Goal: Task Accomplishment & Management: Complete application form

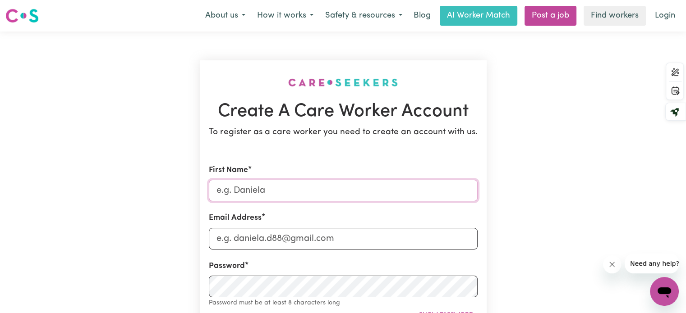
click at [248, 193] on input "First Name" at bounding box center [343, 191] width 269 height 22
type input "[PERSON_NAME]"
click at [238, 248] on input "Email Address" at bounding box center [343, 239] width 269 height 22
type input "[EMAIL_ADDRESS][DOMAIN_NAME]"
click at [243, 273] on div "Password Password must be at least 8 characters long Show password" at bounding box center [343, 285] width 269 height 48
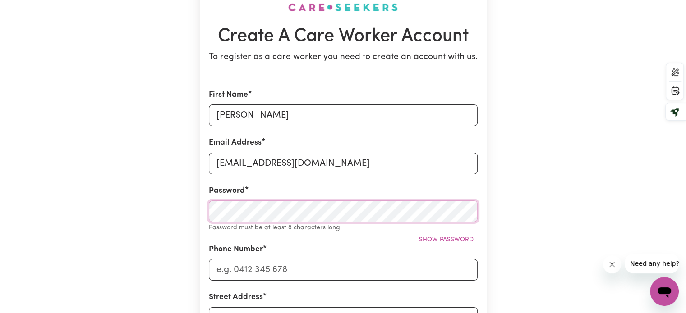
scroll to position [79, 0]
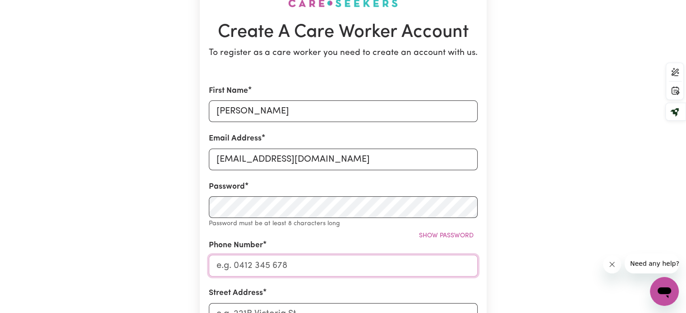
click at [262, 261] on input "Phone Number" at bounding box center [343, 266] width 269 height 22
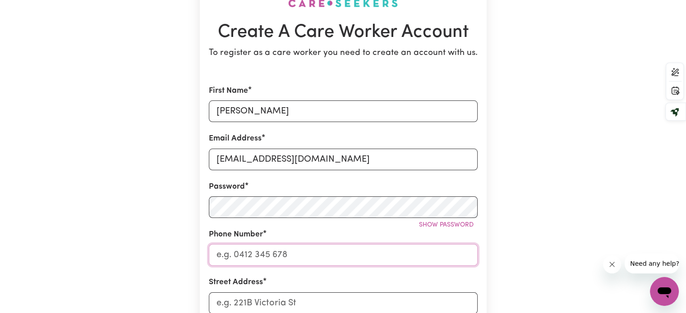
click at [257, 246] on input "Phone Number" at bounding box center [343, 255] width 269 height 22
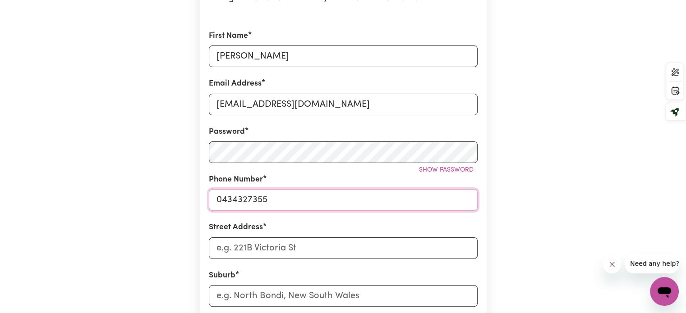
scroll to position [144, 0]
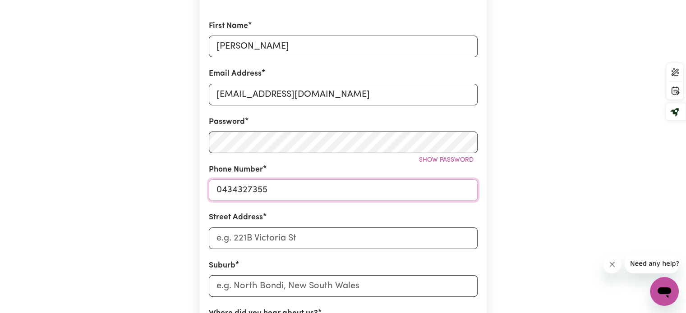
type input "0434327355"
click at [252, 246] on input "Street Address" at bounding box center [343, 239] width 269 height 22
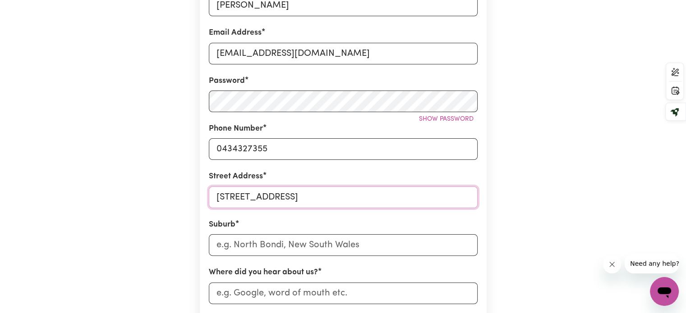
scroll to position [191, 0]
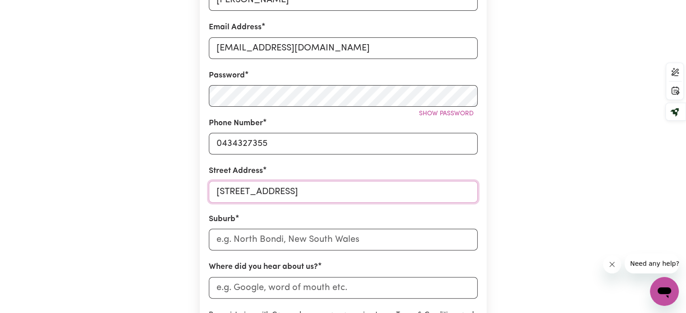
type input "[STREET_ADDRESS]"
click at [252, 243] on input "text" at bounding box center [343, 240] width 269 height 22
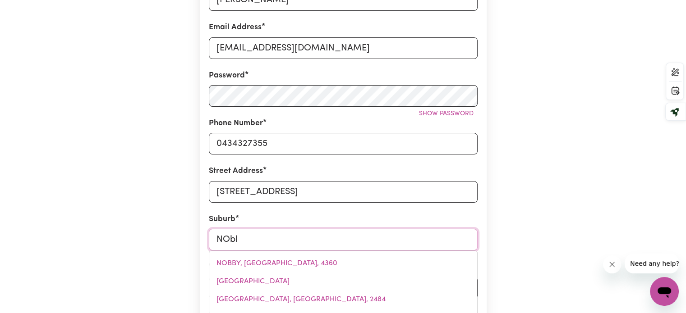
type input "NOb"
type input "NObBY, [GEOGRAPHIC_DATA], 4360"
type input "NO"
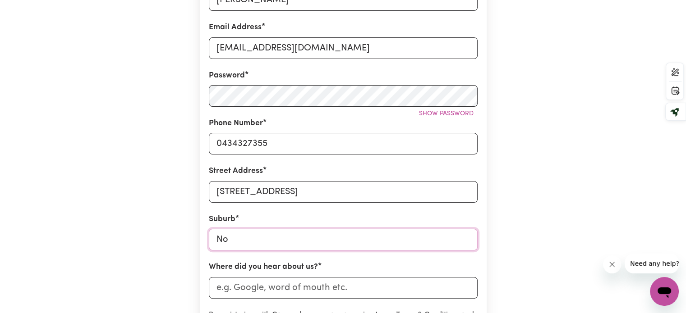
type input "Nob"
type input "NobBY, [GEOGRAPHIC_DATA], 4360"
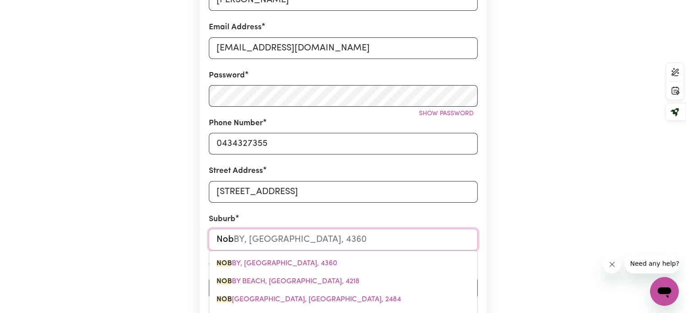
type input "Nobl"
type input "Noble"
type input "[GEOGRAPHIC_DATA]"
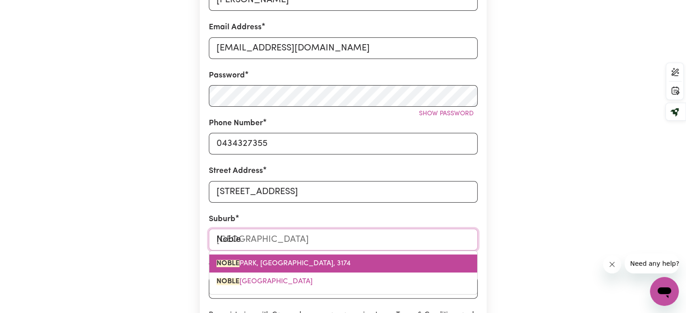
click at [259, 265] on span "[GEOGRAPHIC_DATA]" at bounding box center [283, 263] width 134 height 7
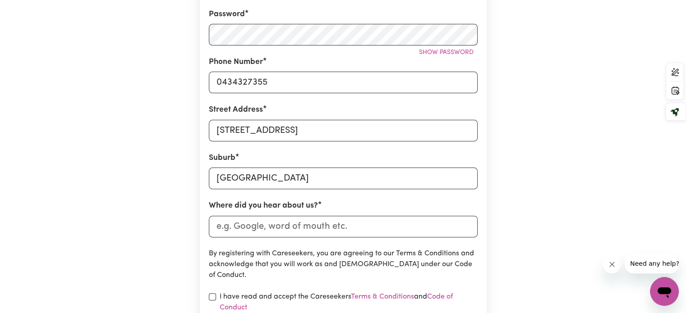
scroll to position [254, 0]
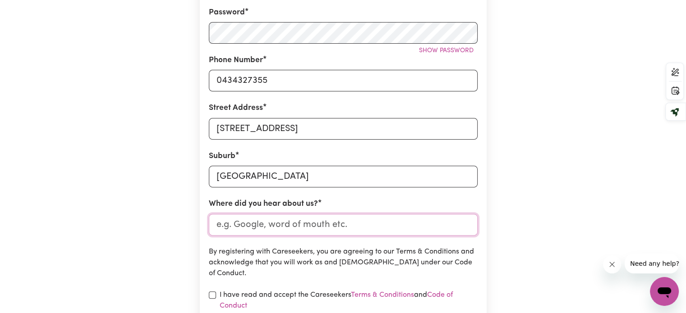
click at [264, 216] on input "Where did you hear about us?" at bounding box center [343, 225] width 269 height 22
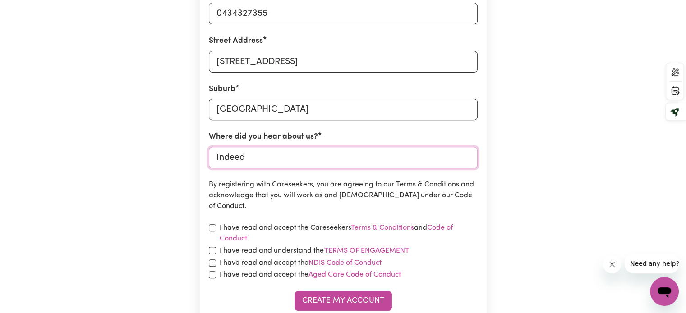
scroll to position [326, 0]
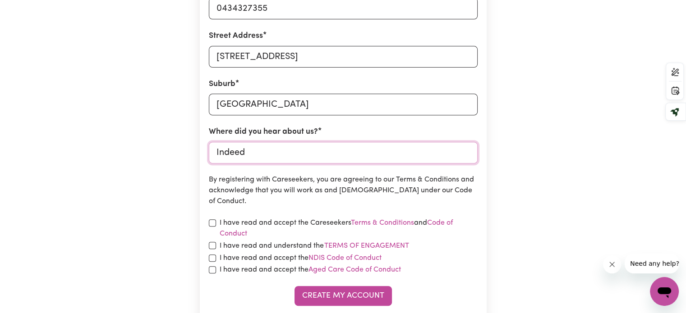
type input "Indeed"
click at [214, 220] on input "checkbox" at bounding box center [212, 223] width 7 height 7
checkbox input "true"
click at [209, 241] on div "I have read and understand the Terms of Engagement" at bounding box center [343, 246] width 269 height 12
click at [211, 249] on div "I have read and understand the Terms of Engagement" at bounding box center [343, 246] width 269 height 12
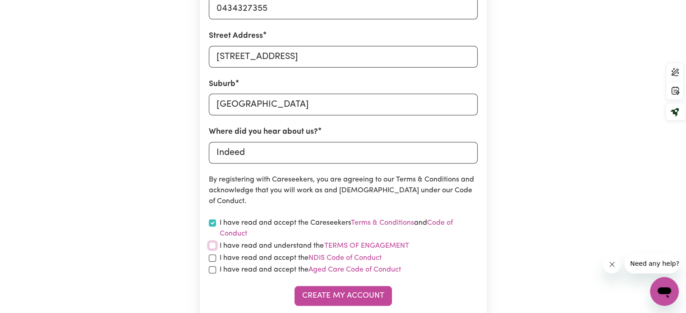
click at [213, 245] on input "checkbox" at bounding box center [212, 245] width 7 height 7
checkbox input "true"
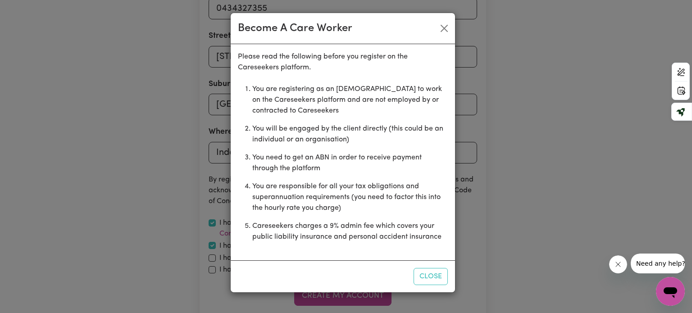
click at [212, 264] on div "Become A Care Worker Please read the following before you register on the Cares…" at bounding box center [346, 156] width 692 height 313
click at [440, 279] on button "Close" at bounding box center [431, 276] width 34 height 17
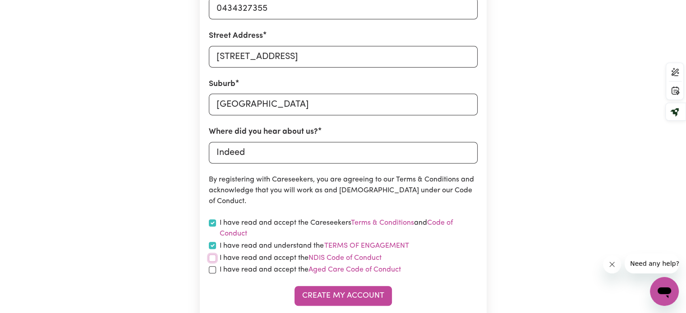
click at [214, 261] on input "checkbox" at bounding box center [212, 258] width 7 height 7
checkbox input "true"
click at [211, 272] on input "checkbox" at bounding box center [212, 269] width 7 height 7
checkbox input "true"
click at [354, 298] on button "Create My Account" at bounding box center [342, 296] width 97 height 20
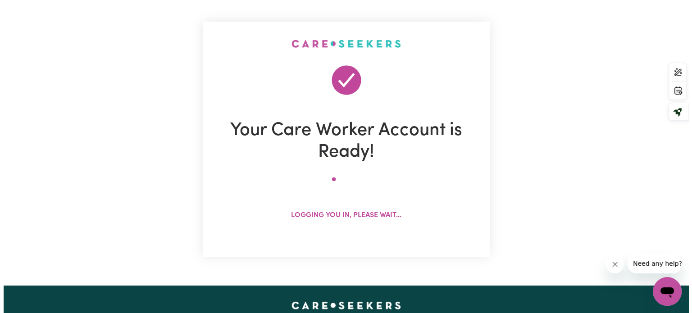
scroll to position [32, 0]
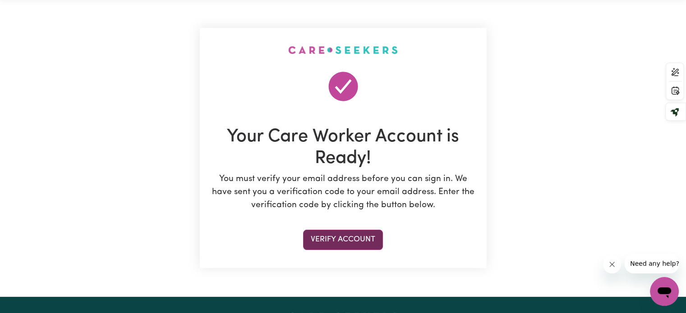
click at [352, 243] on button "Verify Account" at bounding box center [343, 240] width 80 height 20
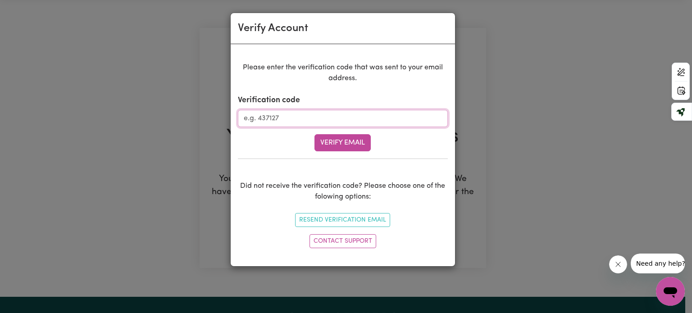
click at [292, 119] on input "Verification code" at bounding box center [343, 118] width 210 height 17
paste input "157086"
type input "157086"
click at [315, 134] on button "Verify Email" at bounding box center [343, 142] width 56 height 17
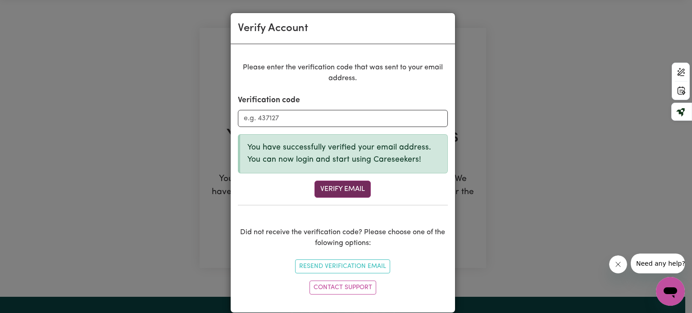
click at [332, 186] on button "Verify Email" at bounding box center [343, 189] width 56 height 17
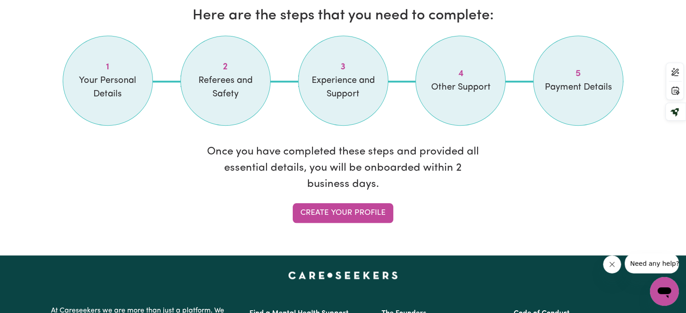
scroll to position [774, 0]
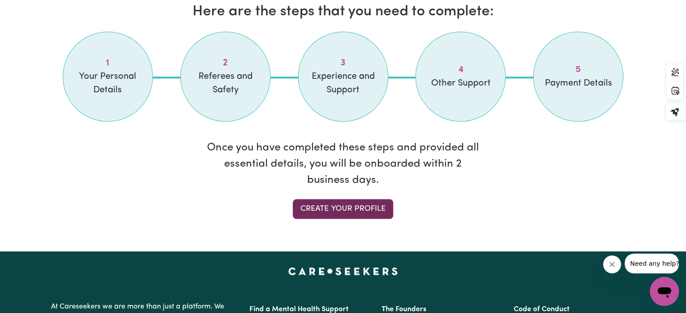
click at [335, 215] on link "Create your profile" at bounding box center [343, 209] width 101 height 20
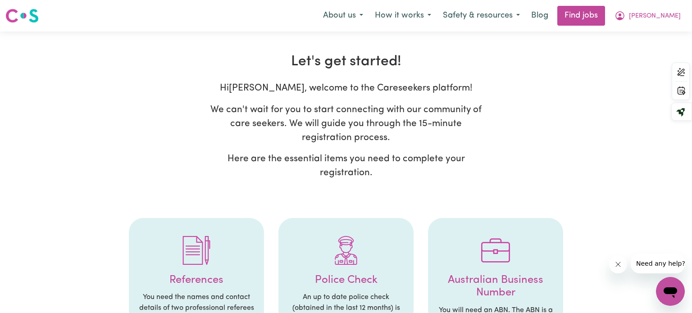
select select "Studying a healthcare related degree or qualification"
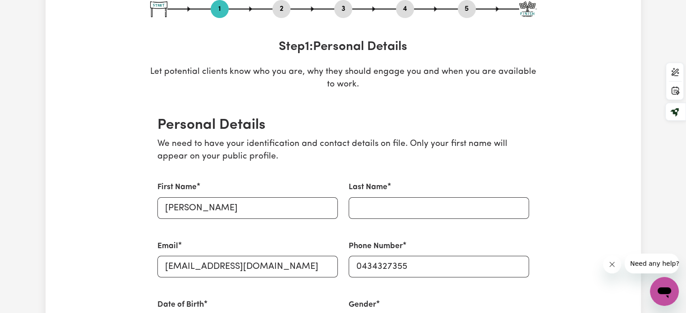
scroll to position [108, 0]
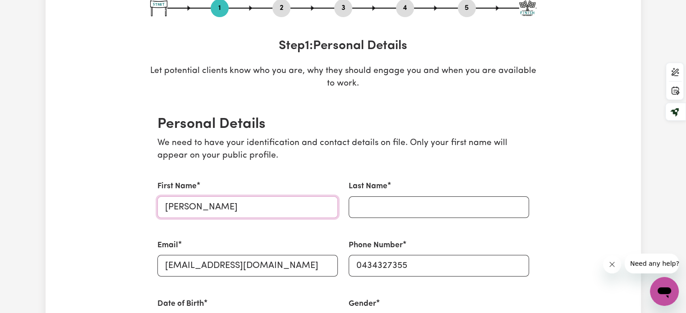
click at [239, 198] on input "[PERSON_NAME]" at bounding box center [247, 208] width 180 height 22
click at [361, 208] on input "Last Name" at bounding box center [438, 208] width 180 height 22
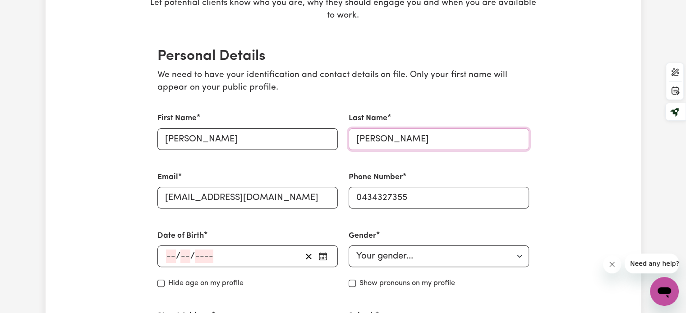
scroll to position [182, 0]
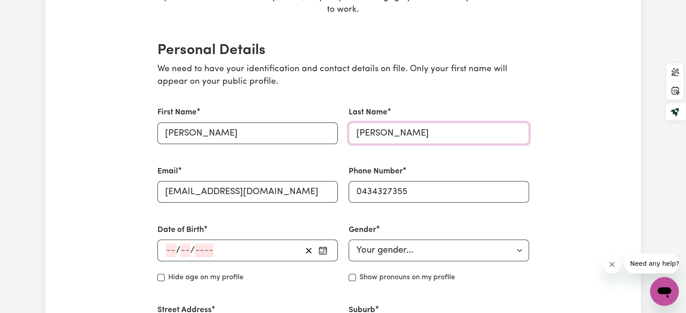
type input "[PERSON_NAME]"
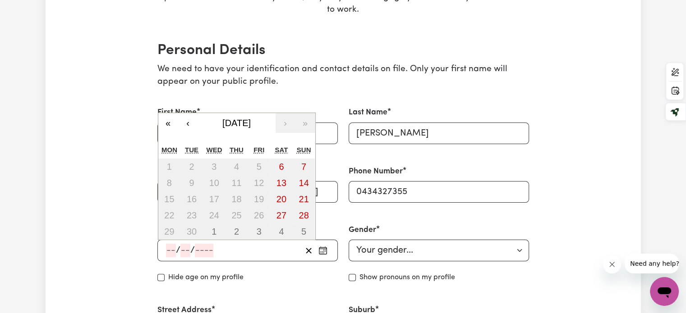
click at [169, 248] on input "number" at bounding box center [171, 251] width 10 height 14
type input "20"
type input "12"
type input "200"
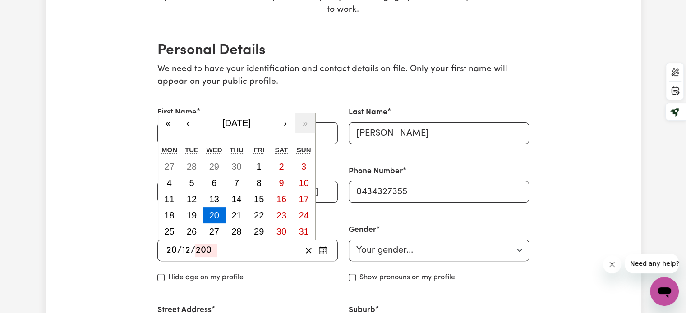
type input "[DATE]"
type input "2006"
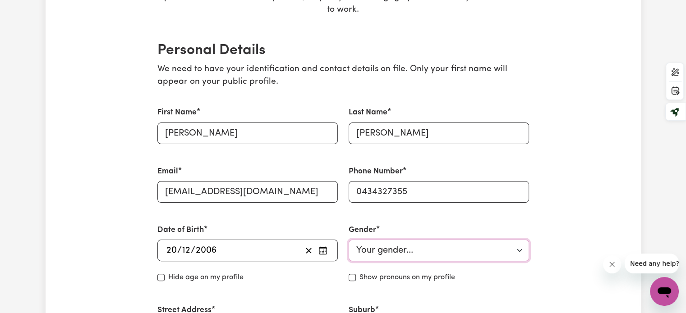
click at [369, 244] on select "Your gender... [DEMOGRAPHIC_DATA] [DEMOGRAPHIC_DATA] [DEMOGRAPHIC_DATA] Other P…" at bounding box center [438, 251] width 180 height 22
select select "[DEMOGRAPHIC_DATA]"
click at [348, 240] on select "Your gender... [DEMOGRAPHIC_DATA] [DEMOGRAPHIC_DATA] [DEMOGRAPHIC_DATA] Other P…" at bounding box center [438, 251] width 180 height 22
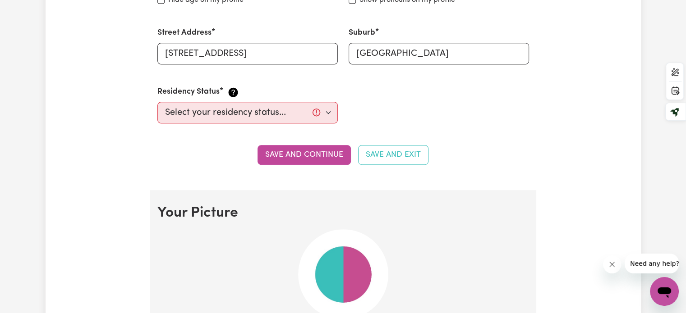
scroll to position [465, 0]
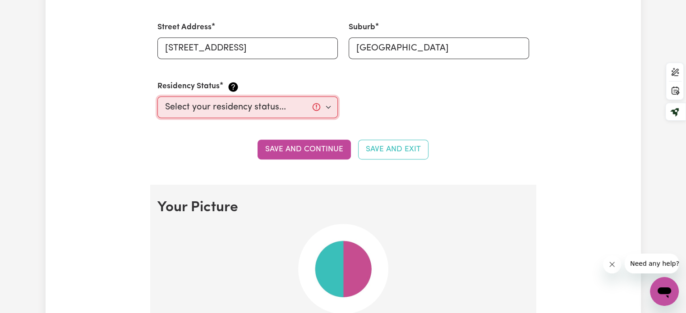
click at [272, 115] on select "Select your residency status... [DEMOGRAPHIC_DATA] citizen Australian PR [DEMOG…" at bounding box center [247, 107] width 180 height 22
select select "Student Visa"
click at [157, 96] on select "Select your residency status... [DEMOGRAPHIC_DATA] citizen Australian PR [DEMOG…" at bounding box center [247, 107] width 180 height 22
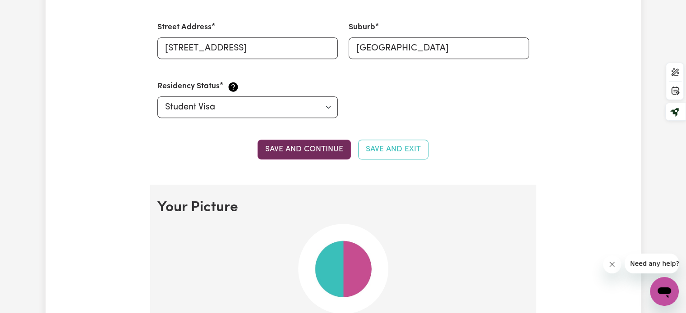
click at [327, 147] on button "Save and continue" at bounding box center [303, 150] width 93 height 20
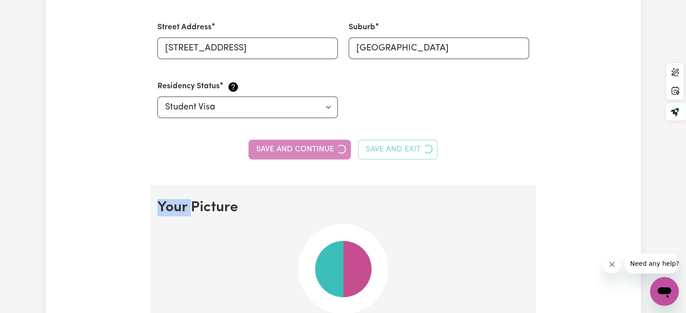
click at [327, 147] on div "Save and continue Save and Exit" at bounding box center [342, 150] width 371 height 20
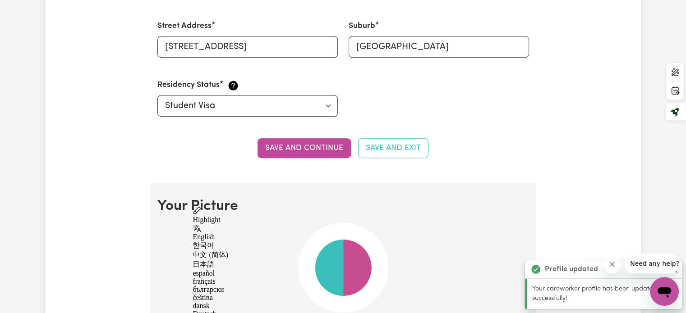
click at [342, 209] on h2 "Your Picture" at bounding box center [342, 206] width 371 height 17
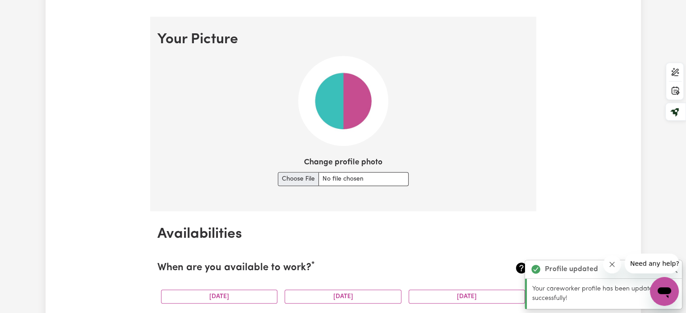
scroll to position [649, 0]
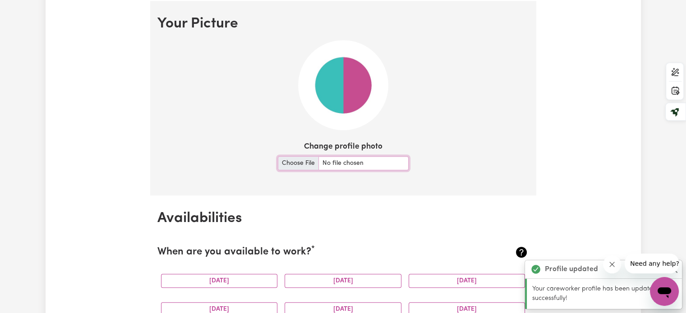
click at [292, 158] on input "Change profile photo" at bounding box center [343, 163] width 131 height 14
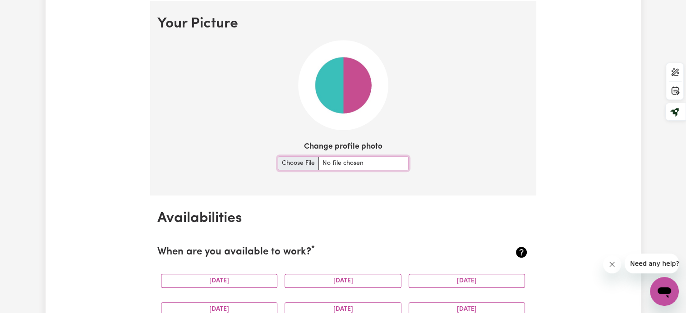
type input "C:\fakepath\2999AC0366853793461_P.jpg"
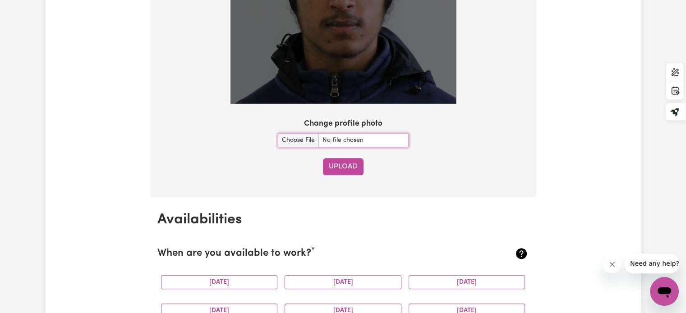
scroll to position [808, 0]
click at [343, 163] on button "Upload" at bounding box center [343, 166] width 41 height 17
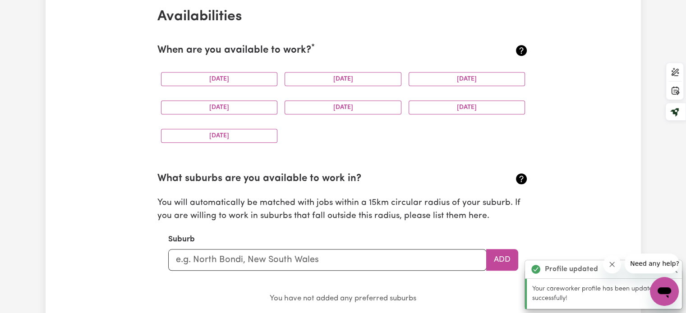
scroll to position [842, 0]
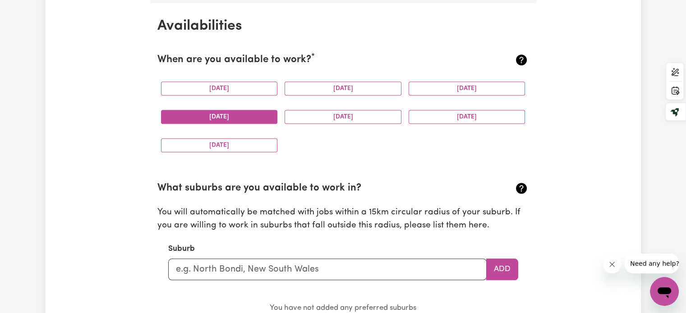
click at [261, 117] on button "[DATE]" at bounding box center [219, 117] width 117 height 14
click at [313, 116] on button "[DATE]" at bounding box center [342, 117] width 117 height 14
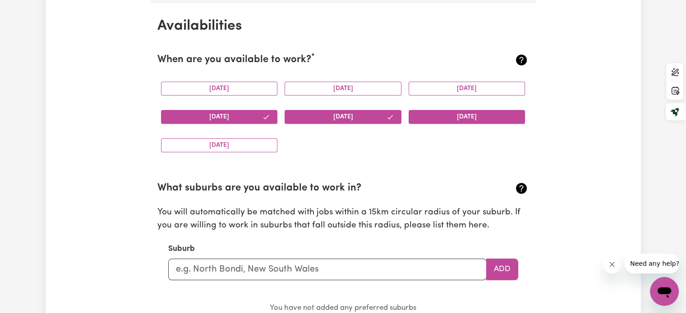
click at [440, 119] on button "[DATE]" at bounding box center [466, 117] width 117 height 14
click at [248, 144] on button "[DATE]" at bounding box center [219, 145] width 117 height 14
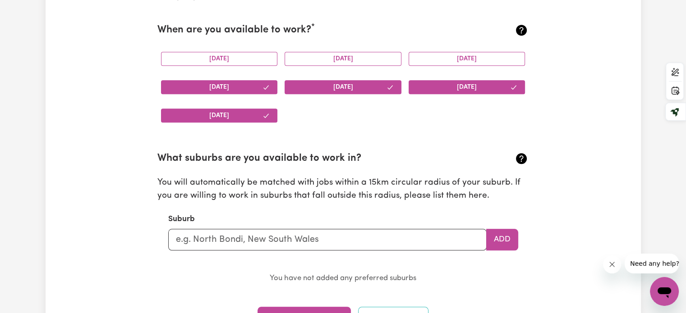
scroll to position [874, 0]
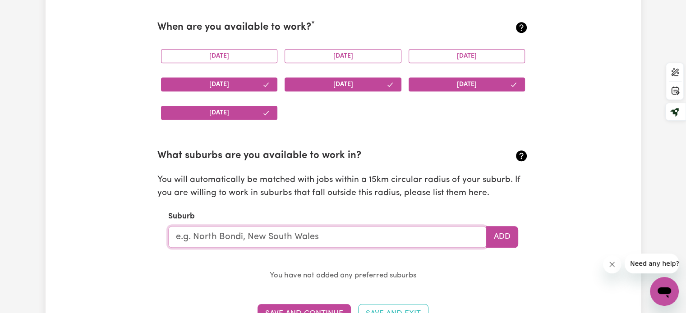
click at [261, 242] on input "text" at bounding box center [327, 237] width 318 height 22
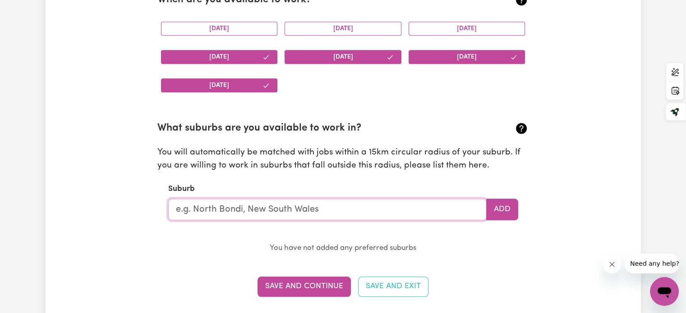
scroll to position [911, 0]
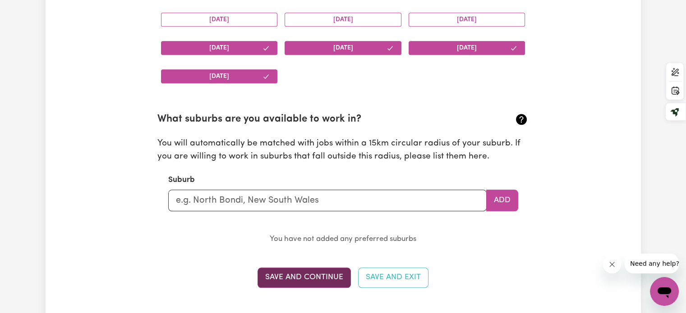
click at [298, 275] on button "Save and Continue" at bounding box center [303, 278] width 93 height 20
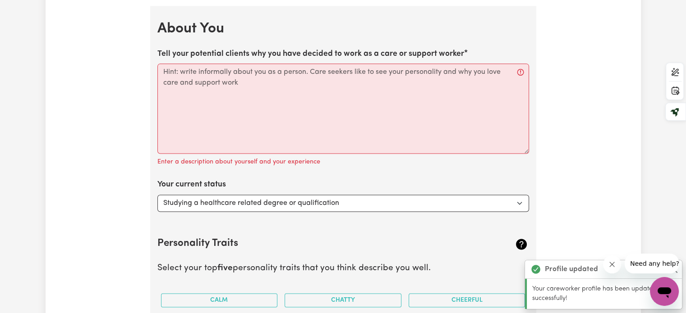
scroll to position [1223, 0]
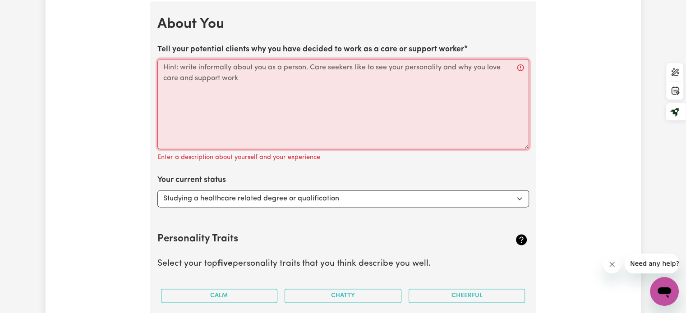
click at [248, 124] on textarea "Tell your potential clients why you have decided to work as a care or support w…" at bounding box center [342, 104] width 371 height 90
paste textarea "I have always enjoyed helping people and making a positive difference in their …"
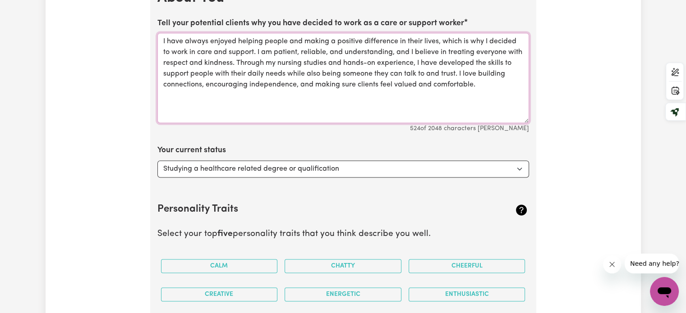
scroll to position [1250, 0]
type textarea "I have always enjoyed helping people and making a positive difference in their …"
click at [352, 167] on select "Select... Studying a healthcare related degree or qualification Studying a non-…" at bounding box center [342, 168] width 371 height 17
click at [157, 160] on select "Select... Studying a healthcare related degree or qualification Studying a non-…" at bounding box center [342, 168] width 371 height 17
click at [311, 199] on section "Personality Traits Select your top five personality traits that you think descr…" at bounding box center [342, 276] width 371 height 177
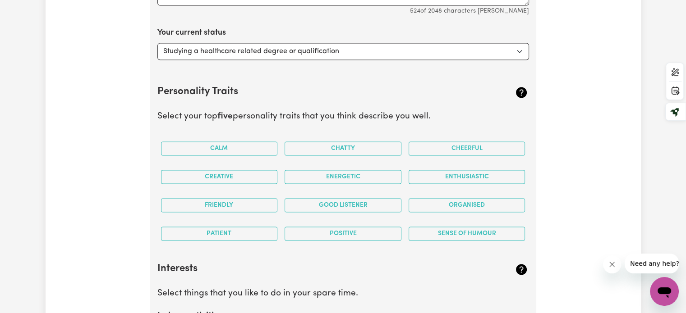
scroll to position [1370, 0]
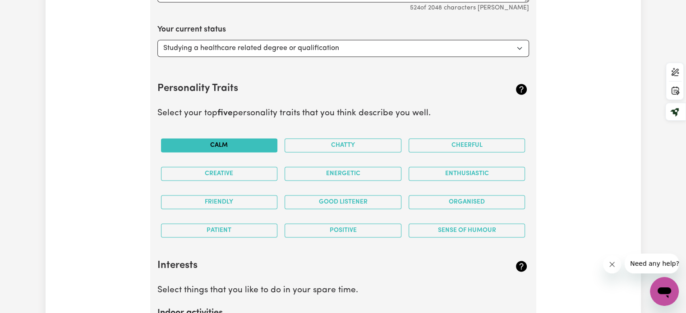
click at [270, 145] on button "Calm" at bounding box center [219, 145] width 117 height 14
click at [434, 145] on button "Cheerful" at bounding box center [466, 145] width 117 height 14
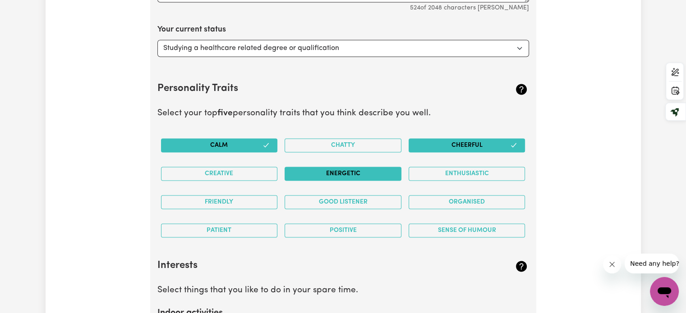
click at [368, 177] on button "Energetic" at bounding box center [342, 174] width 117 height 14
click at [257, 202] on button "Friendly" at bounding box center [219, 202] width 117 height 14
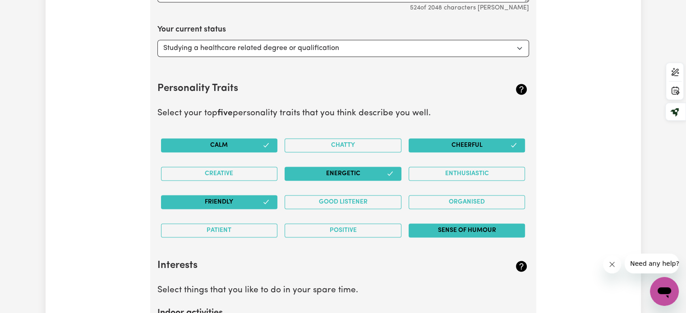
click at [434, 231] on button "Sense of Humour" at bounding box center [466, 231] width 117 height 14
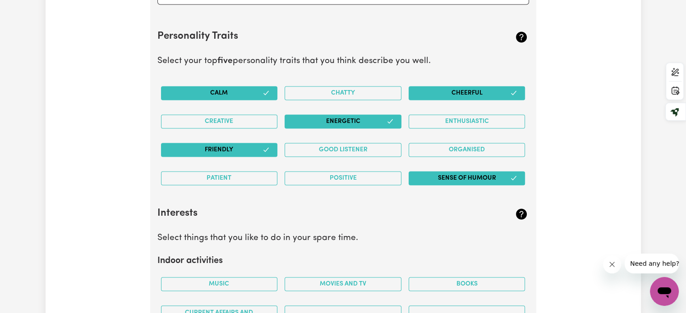
scroll to position [1432, 0]
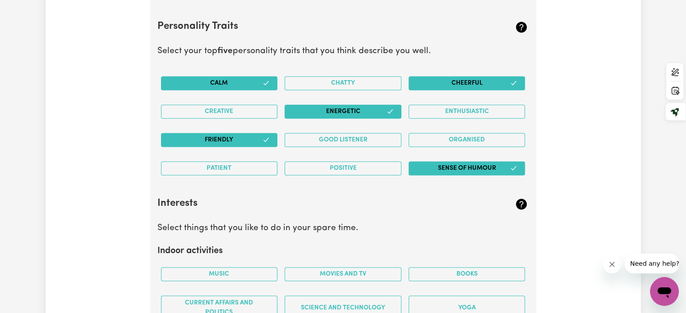
click at [467, 165] on button "Sense of Humour" at bounding box center [466, 168] width 117 height 14
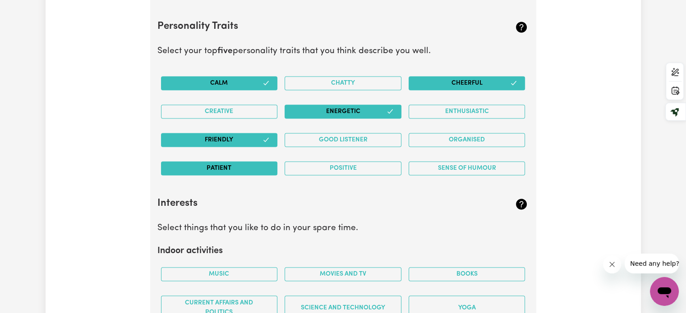
click at [263, 170] on button "Patient" at bounding box center [219, 168] width 117 height 14
click at [469, 165] on button "Sense of Humour" at bounding box center [466, 168] width 117 height 14
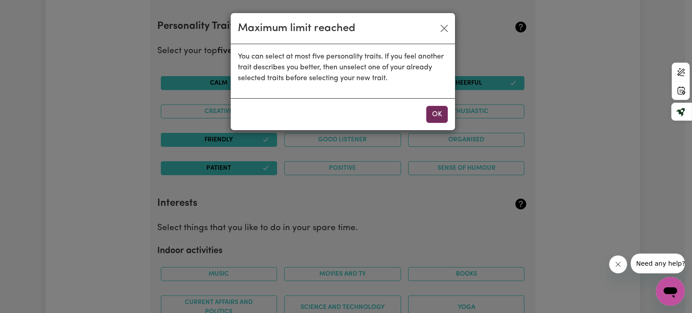
click at [434, 118] on button "OK" at bounding box center [437, 114] width 22 height 17
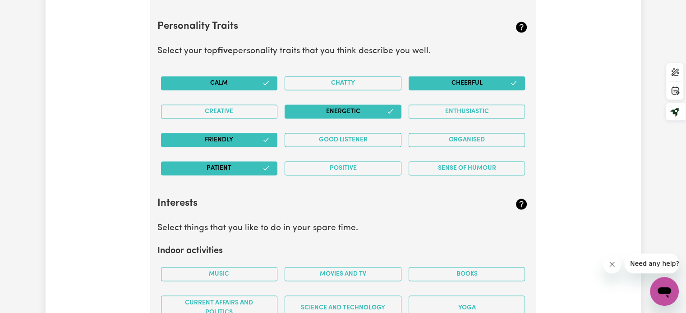
click at [263, 170] on button "Patient" at bounding box center [219, 168] width 117 height 14
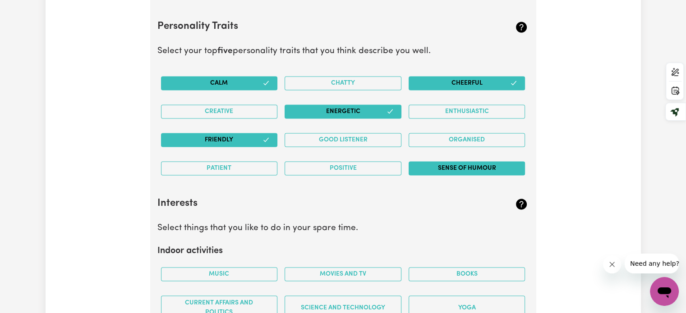
click at [485, 173] on button "Sense of Humour" at bounding box center [466, 168] width 117 height 14
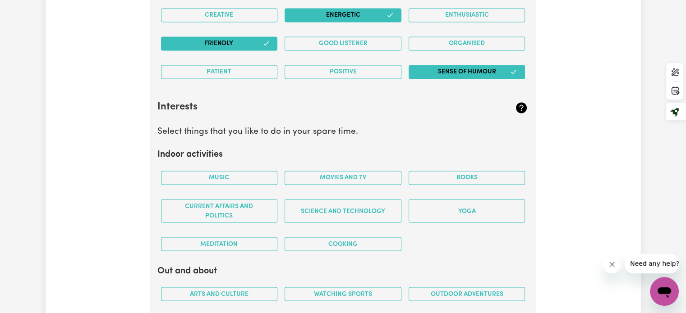
scroll to position [1529, 0]
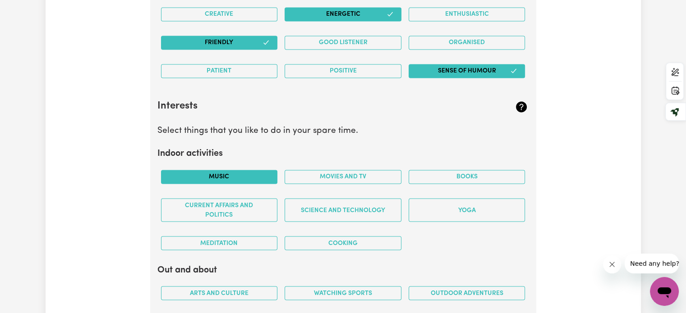
click at [252, 179] on button "Music" at bounding box center [219, 177] width 117 height 14
click at [438, 170] on button "Books" at bounding box center [466, 177] width 117 height 14
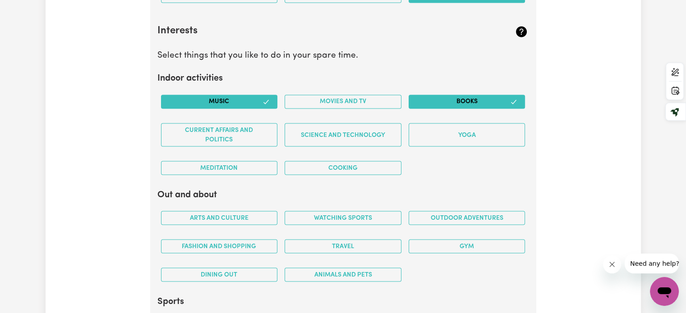
scroll to position [1605, 0]
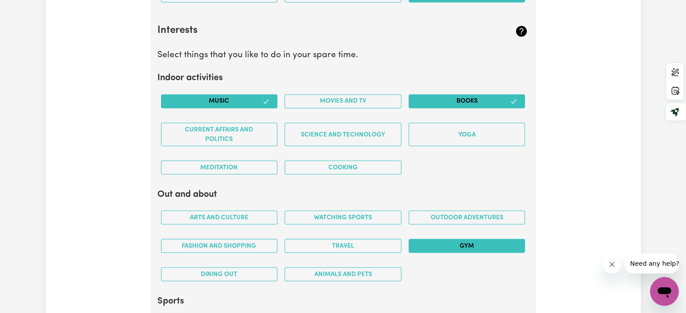
click at [447, 244] on button "Gym" at bounding box center [466, 246] width 117 height 14
click at [454, 214] on button "Outdoor adventures" at bounding box center [466, 218] width 117 height 14
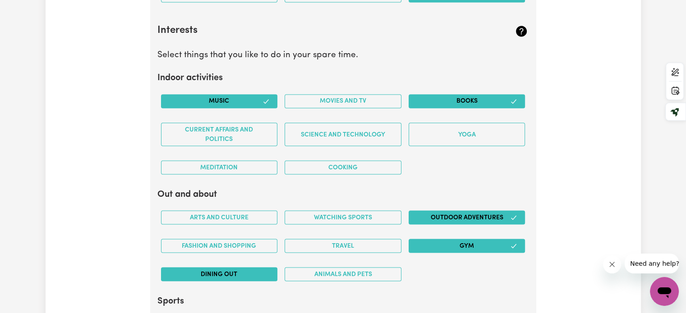
click at [238, 270] on button "Dining out" at bounding box center [219, 274] width 117 height 14
click at [251, 239] on button "Fashion and shopping" at bounding box center [219, 246] width 117 height 14
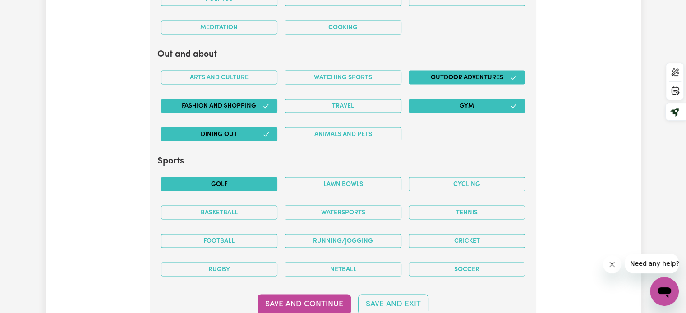
scroll to position [1752, 0]
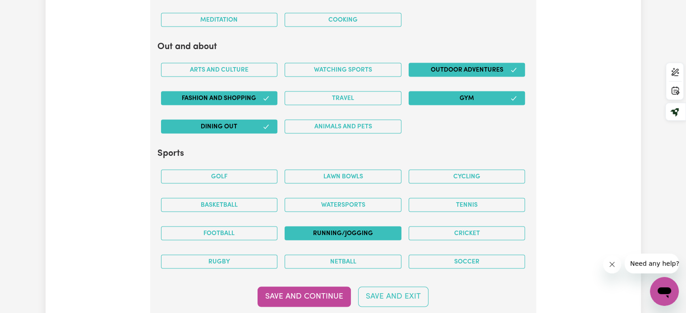
click at [300, 232] on button "Running/Jogging" at bounding box center [342, 234] width 117 height 14
click at [259, 227] on button "Football" at bounding box center [219, 234] width 117 height 14
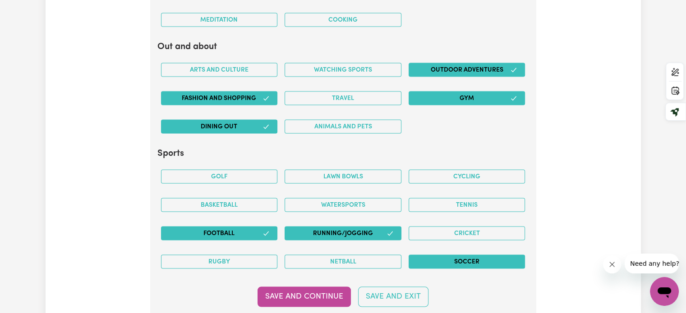
click at [461, 259] on button "Soccer" at bounding box center [466, 262] width 117 height 14
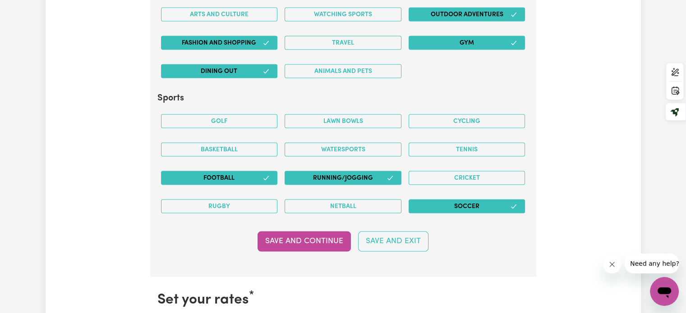
scroll to position [1808, 0]
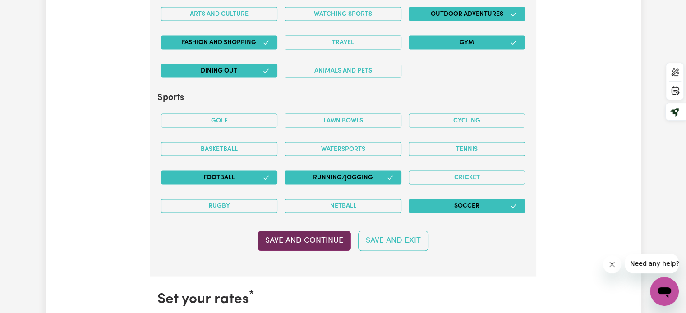
click at [299, 233] on button "Save and Continue" at bounding box center [303, 241] width 93 height 20
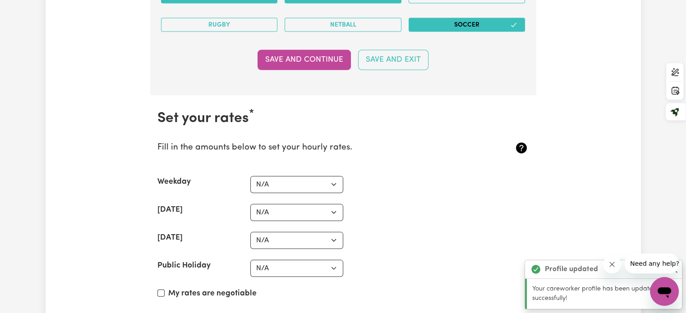
scroll to position [2081, 0]
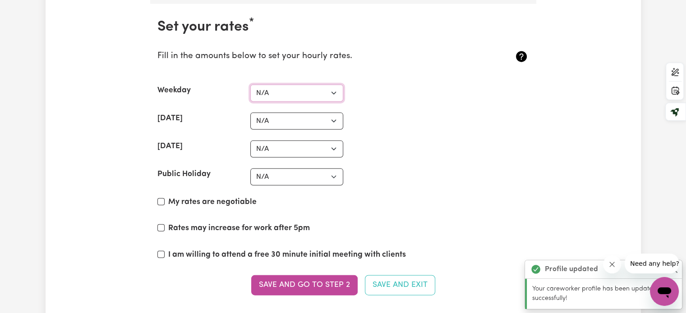
click at [319, 90] on select "N/A $37 $38 $39 $40 $41 $42 $43 $44 $45 $46 $47 $48 $49 $50 $51 $52 $53 $54 $55…" at bounding box center [296, 93] width 93 height 17
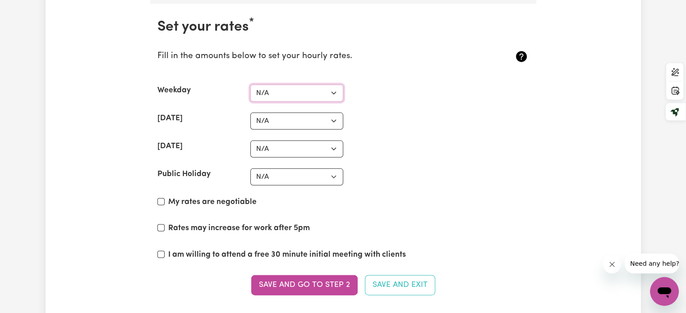
select select "38"
click at [250, 85] on select "N/A $37 $38 $39 $40 $41 $42 $43 $44 $45 $46 $47 $48 $49 $50 $51 $52 $53 $54 $55…" at bounding box center [296, 93] width 93 height 17
click at [290, 108] on section "Set your rates * Fill in the amounts below to set your hourly rates. Weekday N/…" at bounding box center [343, 162] width 386 height 317
click at [294, 115] on select "N/A $37 $38 $39 $40 $41 $42 $43 $44 $45 $46 $47 $48 $49 $50 $51 $52 $53 $54 $55…" at bounding box center [296, 121] width 93 height 17
select select "50"
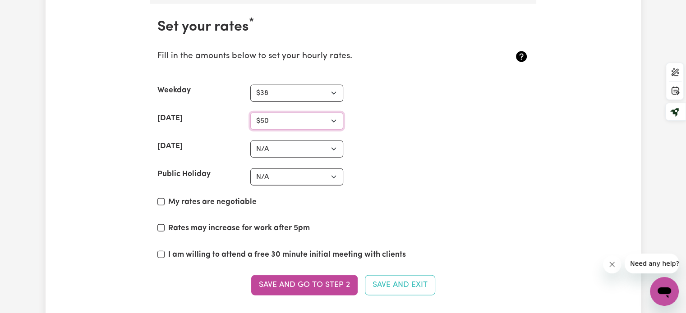
click at [250, 113] on select "N/A $37 $38 $39 $40 $41 $42 $43 $44 $45 $46 $47 $48 $49 $50 $51 $52 $53 $54 $55…" at bounding box center [296, 121] width 93 height 17
click at [292, 141] on select "N/A $37 $38 $39 $40 $41 $42 $43 $44 $45 $46 $47 $48 $49 $50 $51 $52 $53 $54 $55…" at bounding box center [296, 149] width 93 height 17
select select "50"
click at [250, 141] on select "N/A $37 $38 $39 $40 $41 $42 $43 $44 $45 $46 $47 $48 $49 $50 $51 $52 $53 $54 $55…" at bounding box center [296, 149] width 93 height 17
click at [279, 179] on select "N/A $37 $38 $39 $40 $41 $42 $43 $44 $45 $46 $47 $48 $49 $50 $51 $52 $53 $54 $55…" at bounding box center [296, 177] width 93 height 17
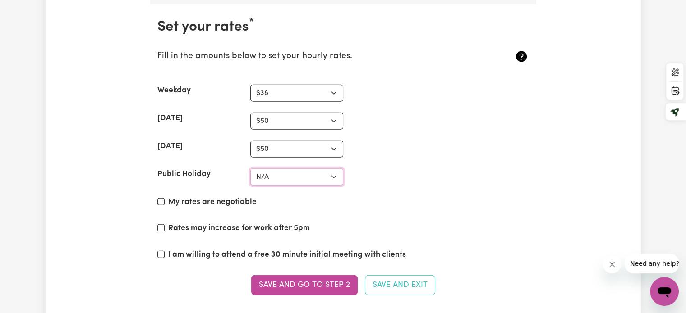
select select "80"
click at [250, 169] on select "N/A $37 $38 $39 $40 $41 $42 $43 $44 $45 $46 $47 $48 $49 $50 $51 $52 $53 $54 $55…" at bounding box center [296, 177] width 93 height 17
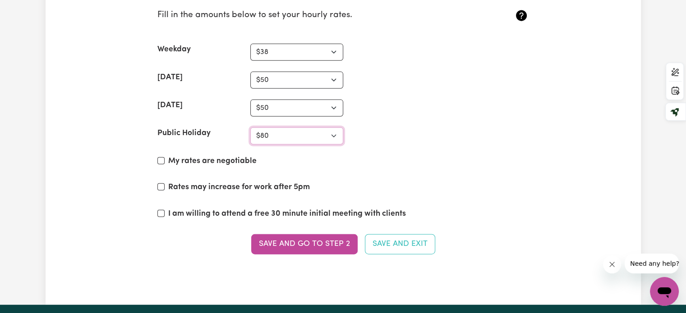
scroll to position [2123, 0]
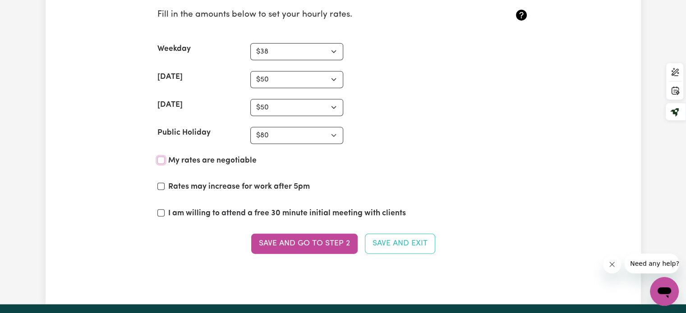
click at [162, 157] on input "My rates are negotiable" at bounding box center [160, 160] width 7 height 7
checkbox input "true"
click at [159, 210] on input "I am willing to attend a free 30 minute initial meeting with clients" at bounding box center [160, 213] width 7 height 7
checkbox input "true"
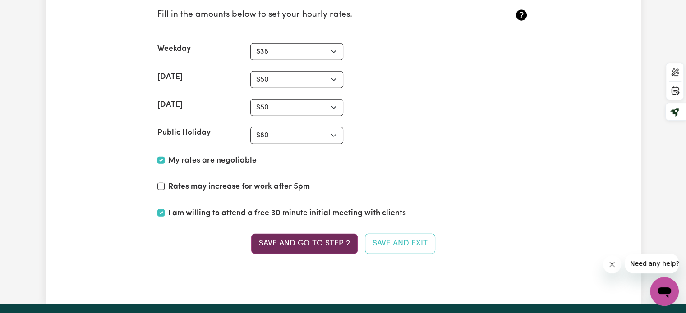
click at [330, 240] on button "Save and go to Step 2" at bounding box center [304, 244] width 106 height 20
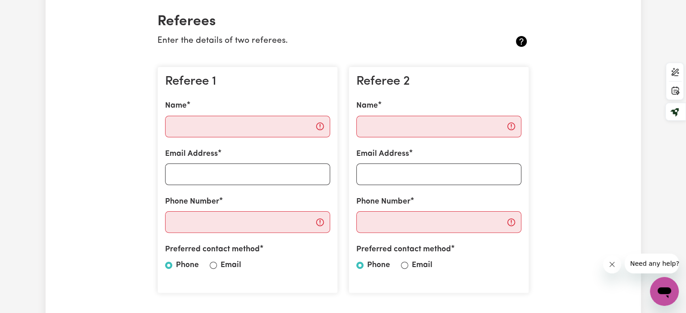
scroll to position [211, 0]
click at [229, 130] on input "Name" at bounding box center [247, 127] width 165 height 22
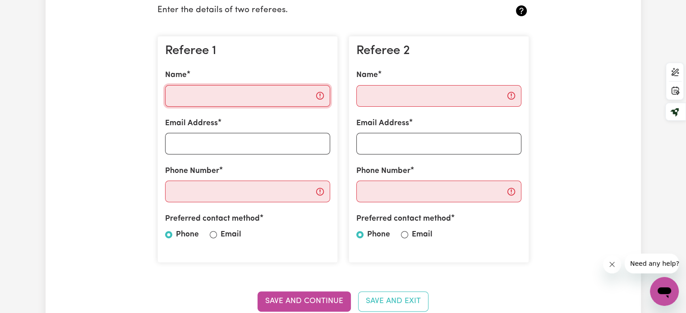
scroll to position [242, 0]
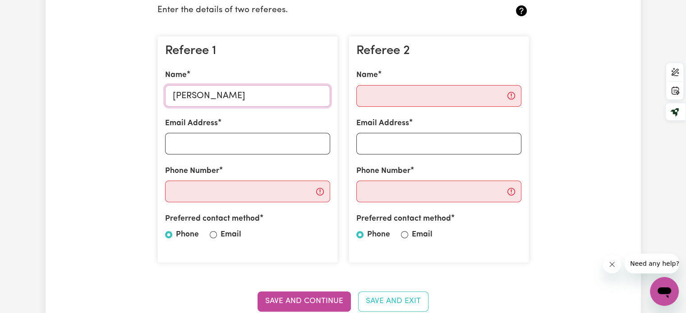
type input "[PERSON_NAME]"
click at [200, 145] on input "Email Address" at bounding box center [247, 144] width 165 height 22
paste input "[EMAIL_ADDRESS][DOMAIN_NAME]"
type input "[EMAIL_ADDRESS][DOMAIN_NAME]"
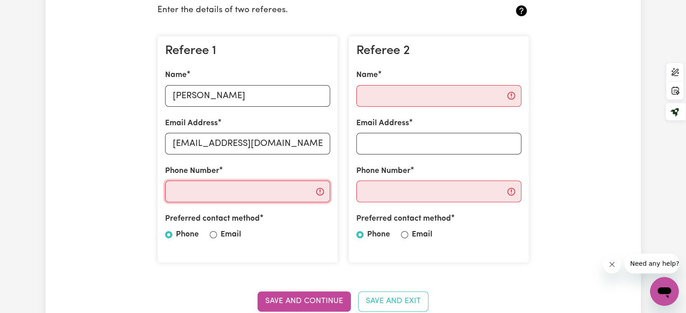
click at [240, 188] on input "Phone Number" at bounding box center [247, 192] width 165 height 22
paste input "0452506059"
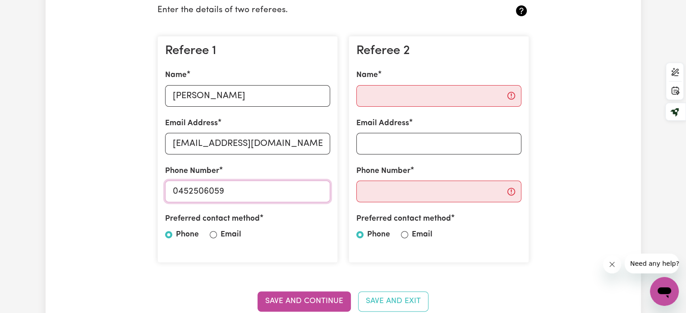
type input "0452506059"
click at [411, 93] on input "Name" at bounding box center [438, 96] width 165 height 22
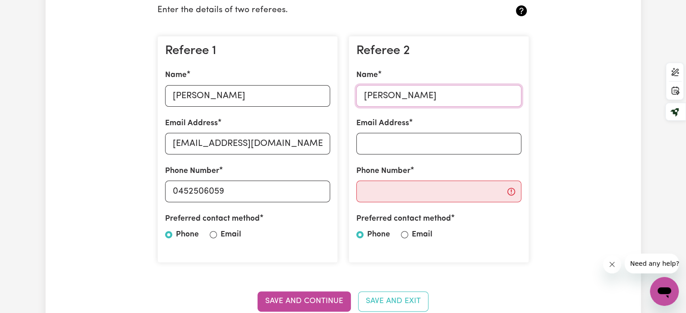
type input "[PERSON_NAME]"
click at [401, 146] on input "Email Address" at bounding box center [438, 144] width 165 height 22
click at [533, 41] on div "Referee 2 Name [PERSON_NAME] Email Address Phone Number Preferred contact metho…" at bounding box center [438, 150] width 191 height 242
click at [421, 143] on input "Email Address" at bounding box center [438, 144] width 165 height 22
paste input "[PERSON_NAME][EMAIL_ADDRESS][DOMAIN_NAME]"
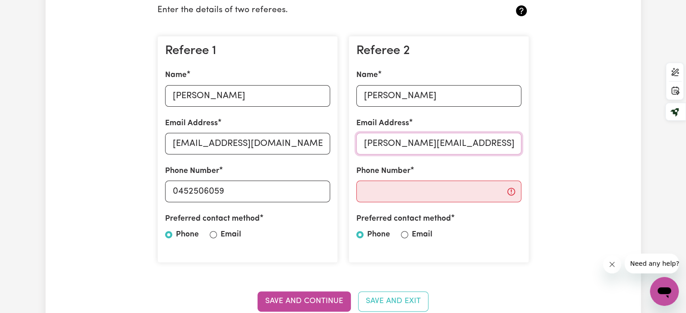
type input "[PERSON_NAME][EMAIL_ADDRESS][DOMAIN_NAME]"
click at [519, 168] on div "Phone Number" at bounding box center [438, 183] width 165 height 37
click at [454, 190] on input "Phone Number" at bounding box center [438, 192] width 165 height 22
paste input "[PHONE_NUMBER]"
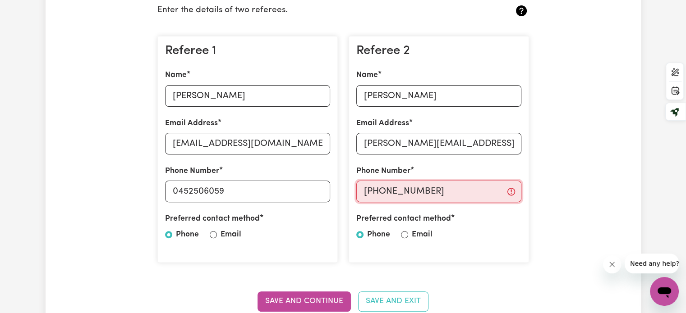
click at [454, 190] on input "[PHONE_NUMBER]" at bounding box center [438, 192] width 165 height 22
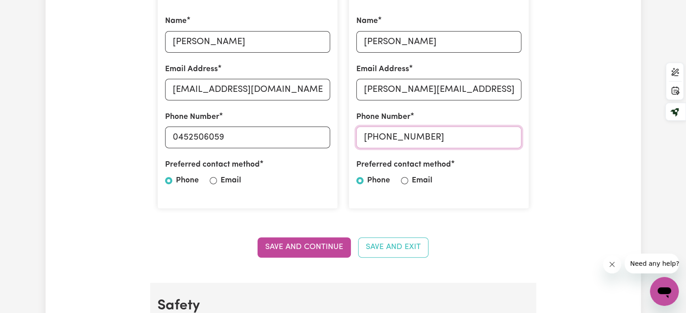
scroll to position [298, 0]
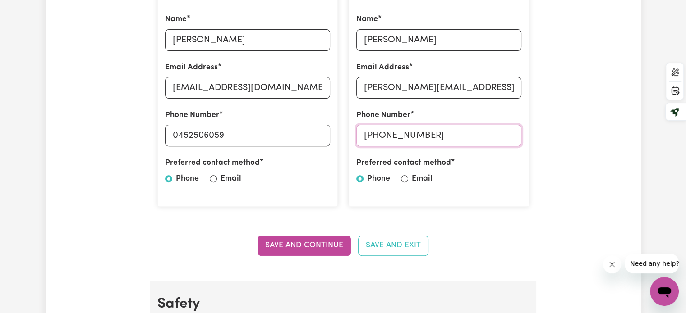
click at [397, 137] on input "[PHONE_NUMBER]" at bounding box center [438, 136] width 165 height 22
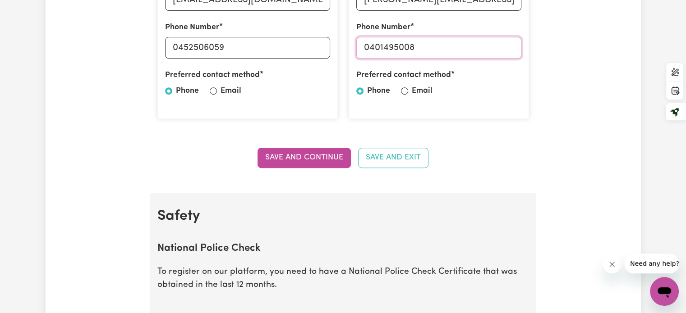
scroll to position [387, 0]
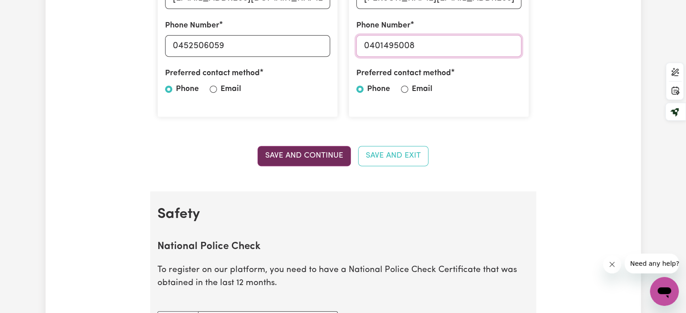
type input "0401495008"
click at [290, 149] on button "Save and Continue" at bounding box center [303, 156] width 93 height 20
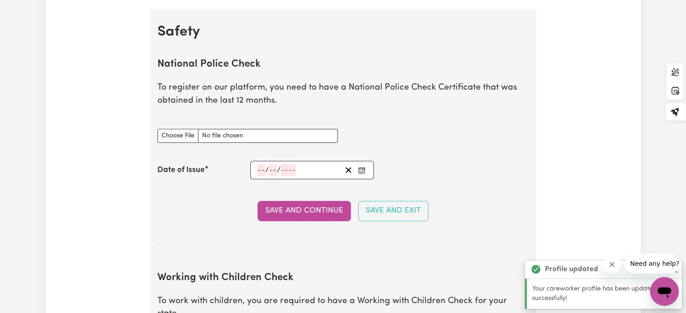
scroll to position [578, 0]
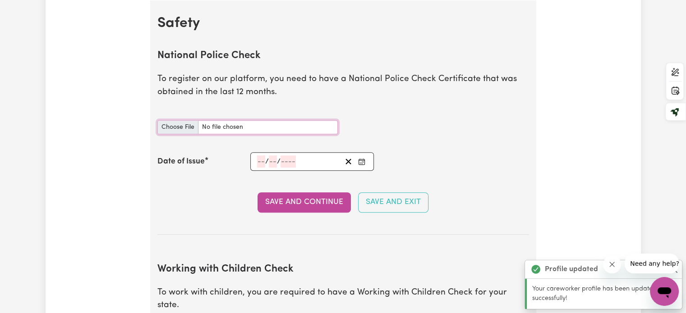
click at [242, 124] on input "National Police Check document" at bounding box center [247, 127] width 180 height 14
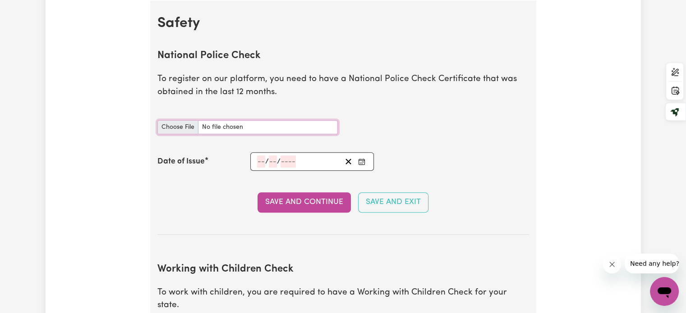
type input "C:\fakepath\report_rajvansh_singh_11147859-5739326.pdf"
click at [263, 128] on input "National Police Check document" at bounding box center [247, 127] width 180 height 14
click at [179, 126] on input "National Police Check document" at bounding box center [247, 127] width 180 height 14
type input "C:\fakepath\report_rajvansh_singh_11147859-5739326 (1).pdf"
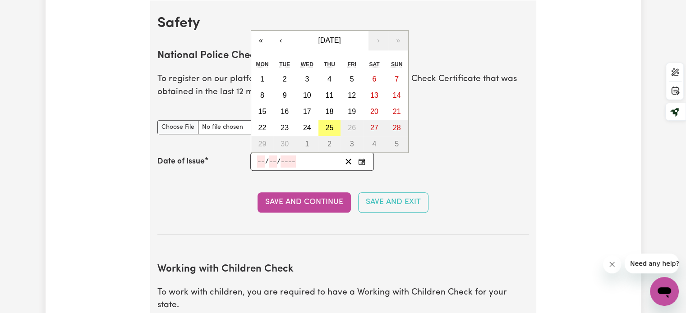
click at [260, 160] on input "number" at bounding box center [261, 162] width 8 height 12
type input "11"
type input "05"
type input "0002-05-11"
type input "5"
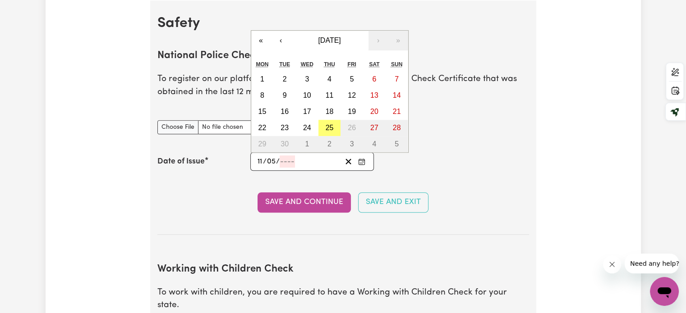
type input "2"
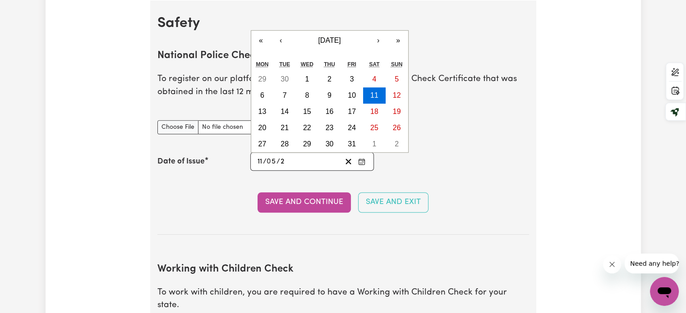
type input "0020-05-11"
type input "20"
type input "0202-05-11"
type input "202"
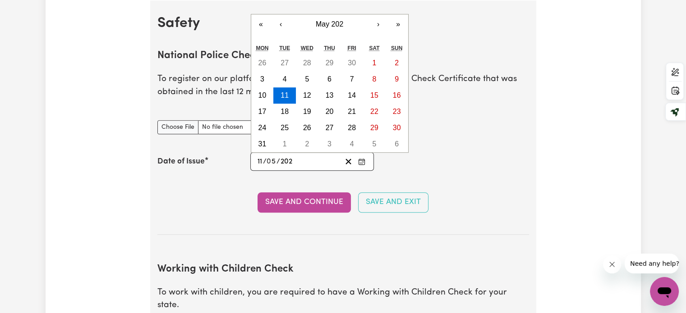
type input "[DATE]"
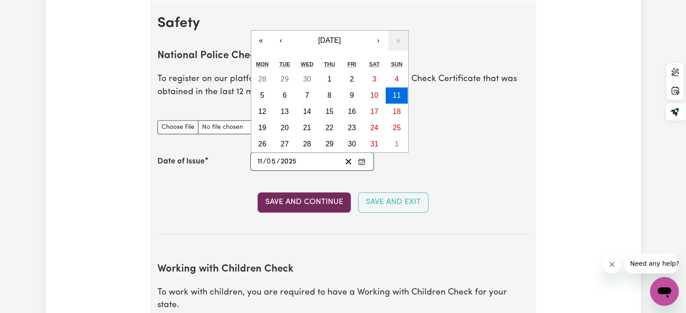
type input "2025"
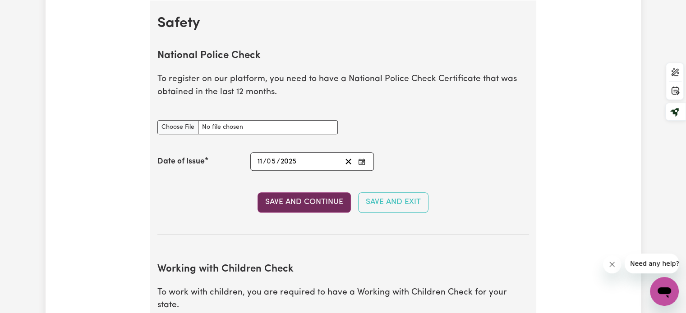
click at [299, 204] on button "Save and Continue" at bounding box center [303, 203] width 93 height 20
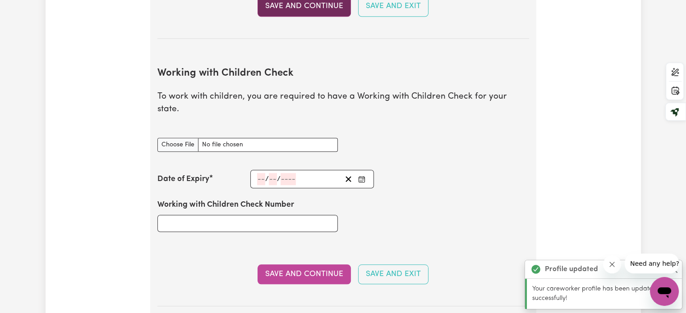
scroll to position [827, 0]
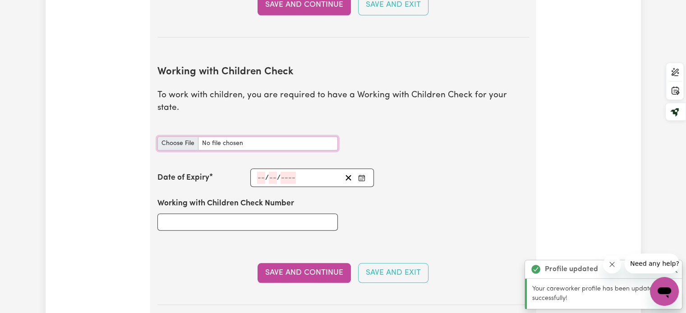
click at [182, 137] on input "Working with Children Check document" at bounding box center [247, 144] width 180 height 14
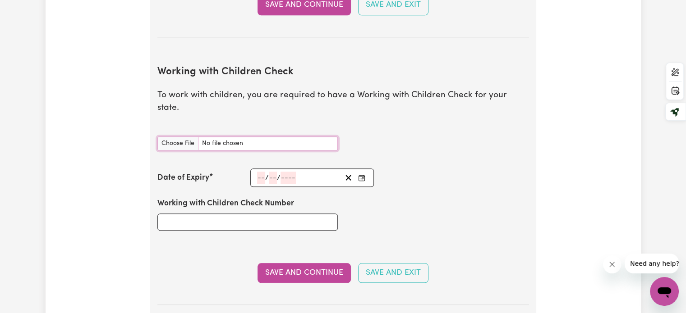
type input "C:\fakepath\SV-PDF-000-038-420.pdf"
click at [261, 172] on input "number" at bounding box center [261, 178] width 8 height 12
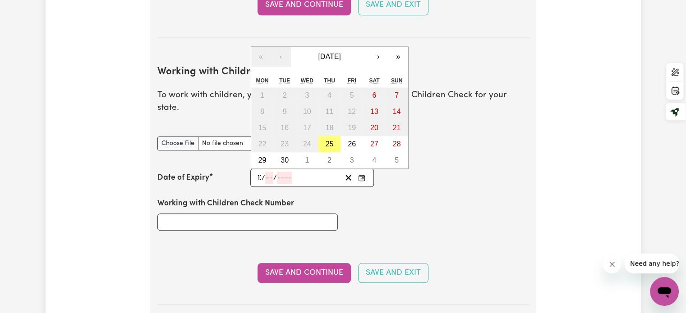
type input "17"
type input "04"
type input "203"
type input "[DATE]"
type input "4"
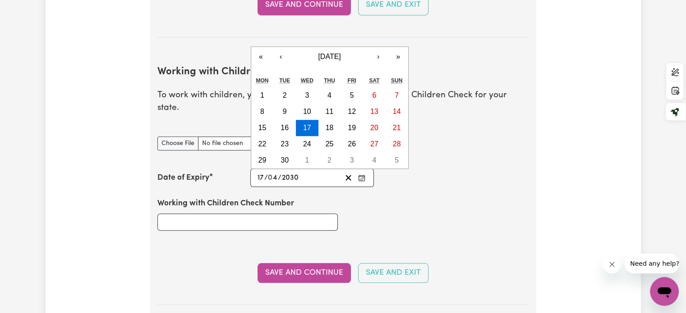
type input "2030"
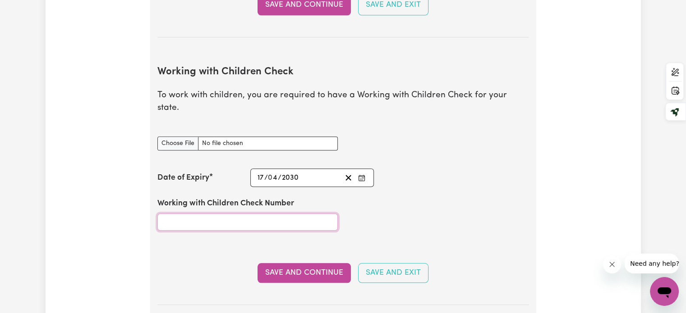
click at [222, 214] on input "Working with Children Check Number" at bounding box center [247, 222] width 180 height 17
type input "3444816A-01"
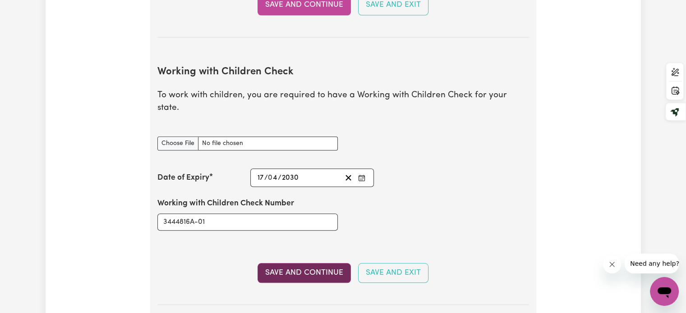
click at [321, 263] on button "Save and Continue" at bounding box center [303, 273] width 93 height 20
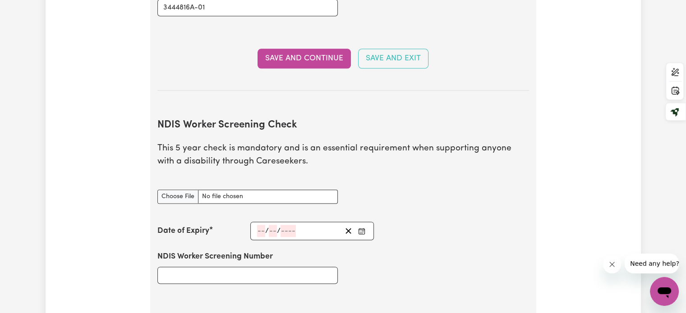
scroll to position [1093, 0]
click at [189, 189] on input "NDIS Worker Screening Check document" at bounding box center [247, 196] width 180 height 14
type input "C:\fakepath\NDIS_IHNA.pdf"
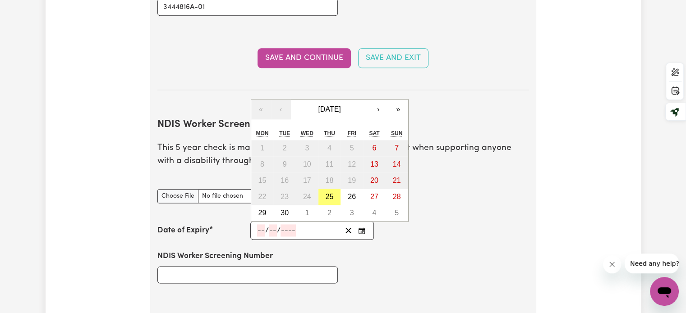
click at [258, 225] on input "number" at bounding box center [261, 231] width 8 height 12
type input "19"
type input "05"
type input "203"
type input "[DATE]"
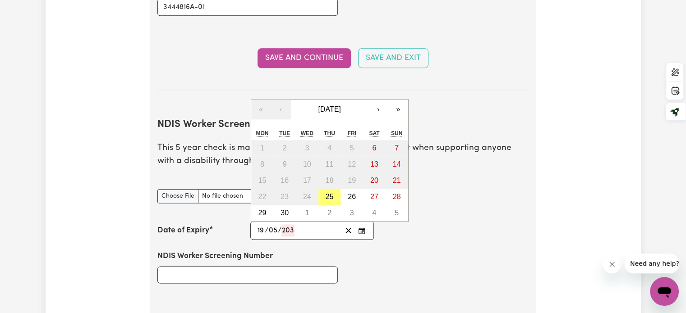
type input "5"
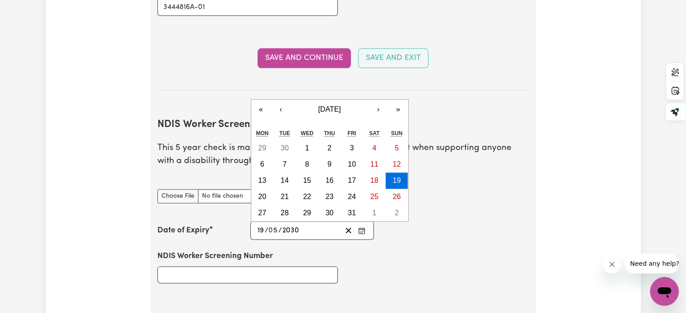
type input "2030"
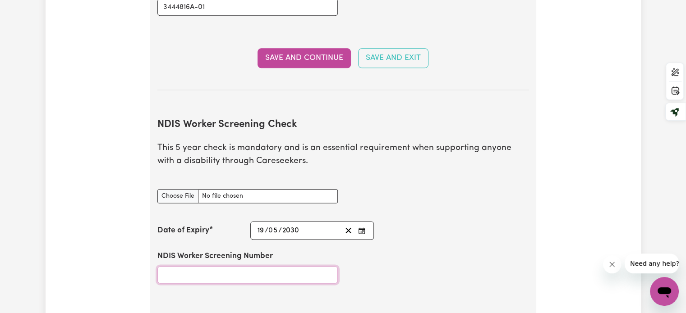
click at [235, 266] on input "NDIS Worker Screening Number" at bounding box center [247, 274] width 180 height 17
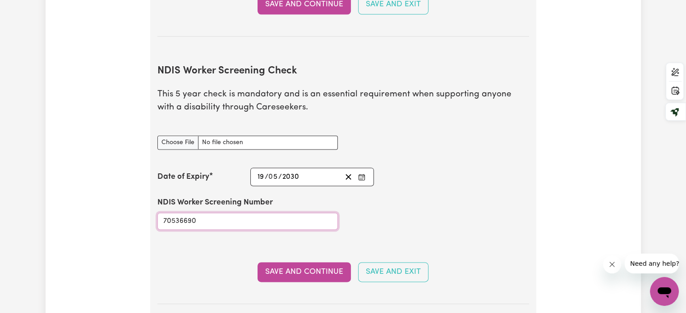
scroll to position [1154, 0]
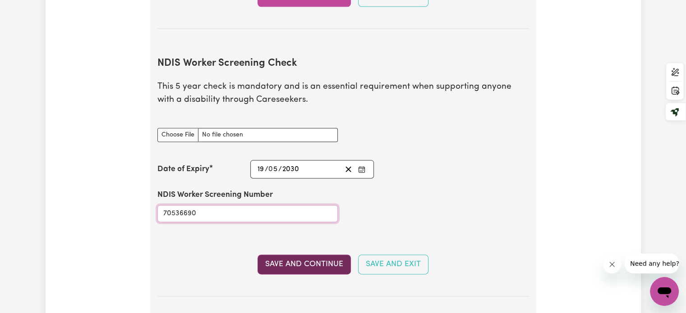
type input "70536690"
click at [287, 255] on button "Save and Continue" at bounding box center [303, 265] width 93 height 20
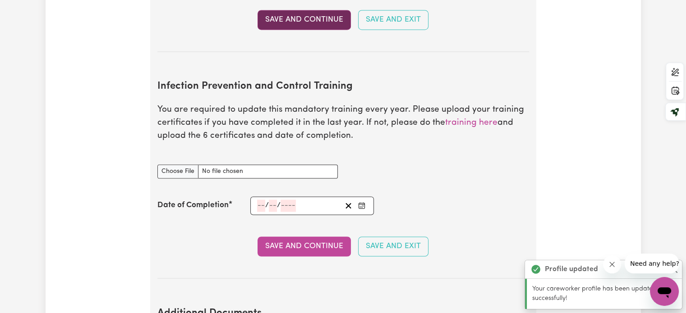
scroll to position [1450, 0]
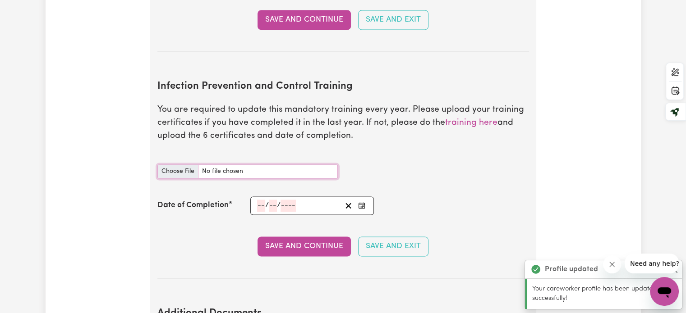
click at [175, 165] on input "Infection Prevention and Control Training document" at bounding box center [247, 172] width 180 height 14
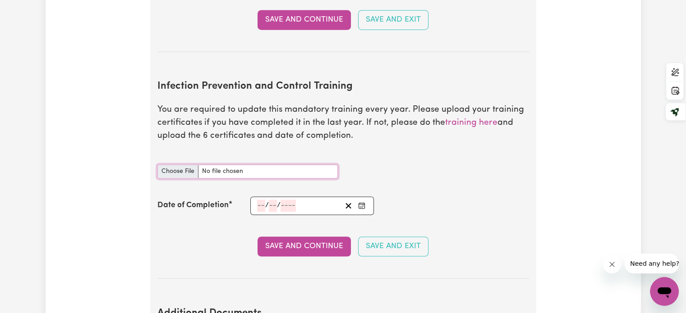
type input "C:\fakepath\certificate (1) (1).pdf"
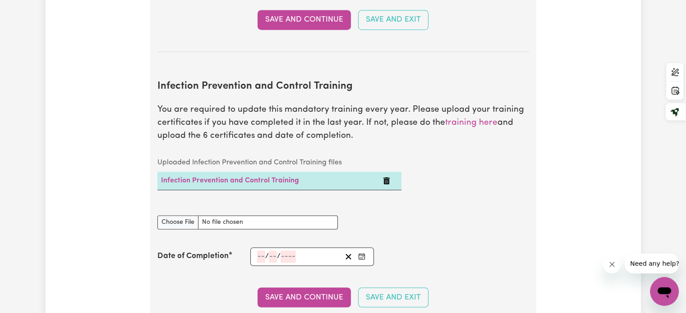
drag, startPoint x: 394, startPoint y: 169, endPoint x: 387, endPoint y: 166, distance: 6.7
click at [387, 177] on icon "Delete Infection Prevention and Control Training" at bounding box center [386, 180] width 7 height 7
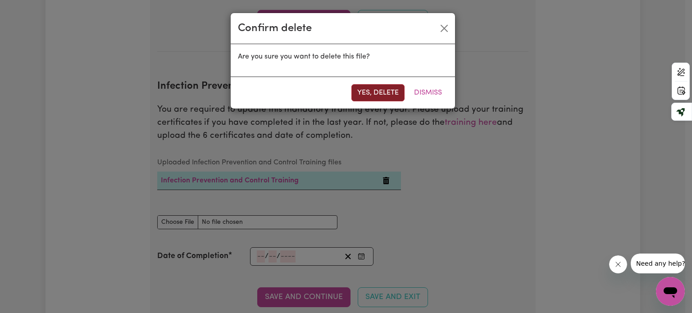
click at [373, 86] on button "Yes, delete" at bounding box center [378, 92] width 53 height 17
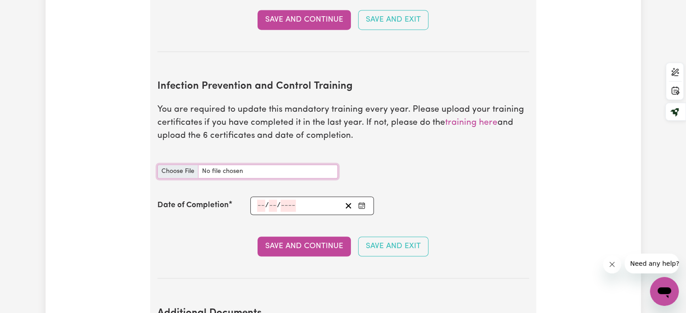
click at [185, 165] on input "Infection Prevention and Control Training document" at bounding box center [247, 172] width 180 height 14
type input "C:\fakepath\certificate (2).pdf"
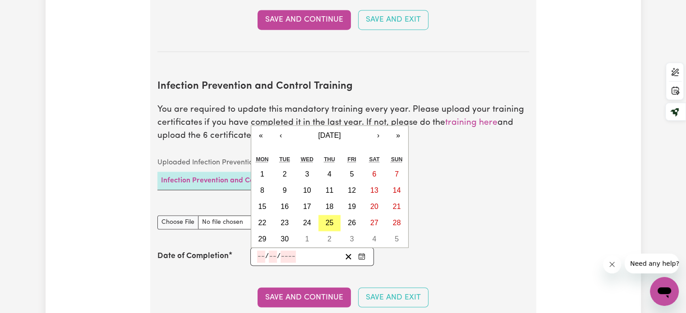
click at [258, 251] on input "number" at bounding box center [261, 257] width 8 height 12
type input "10"
type input "03"
type input "0002-03-10"
type input "3"
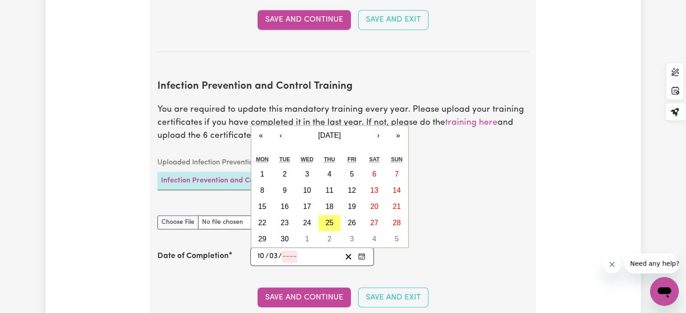
type input "2"
type input "0020-03-10"
type input "20"
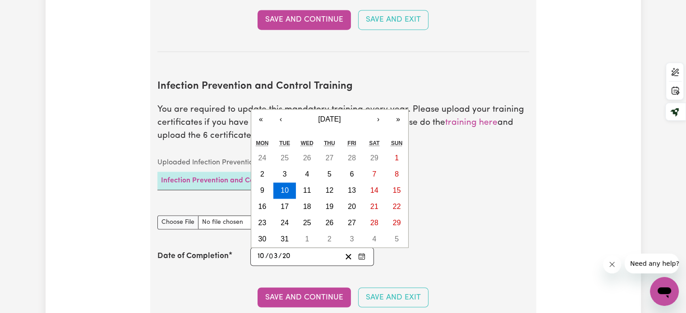
type input "0202-03-10"
type input "202"
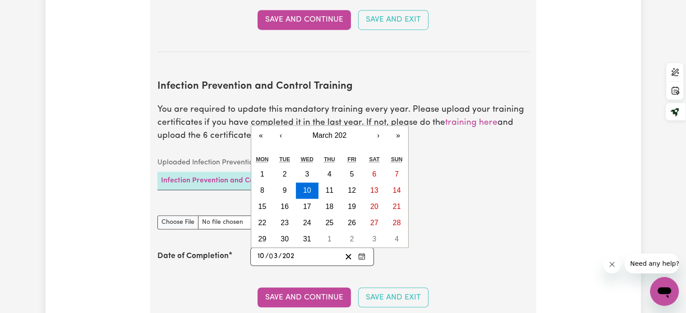
type input "[DATE]"
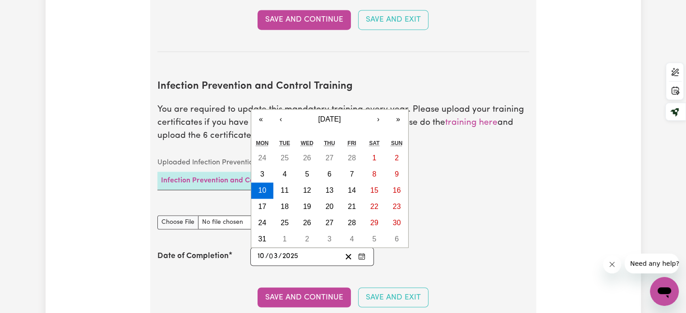
type input "2025"
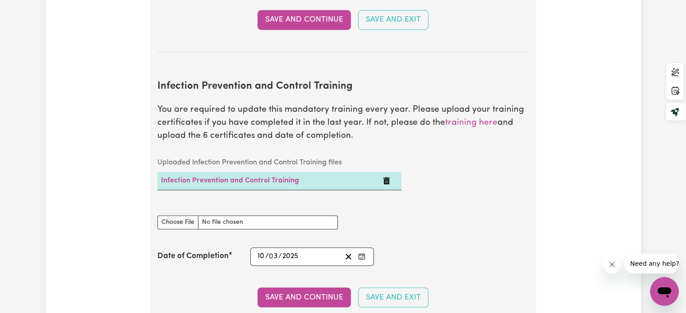
click at [481, 252] on section "Infection Prevention and Control Training You are required to update this manda…" at bounding box center [342, 197] width 371 height 263
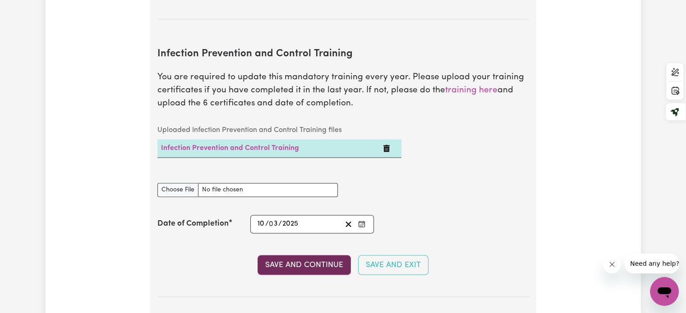
scroll to position [1484, 0]
click at [321, 254] on button "Save and Continue" at bounding box center [303, 264] width 93 height 20
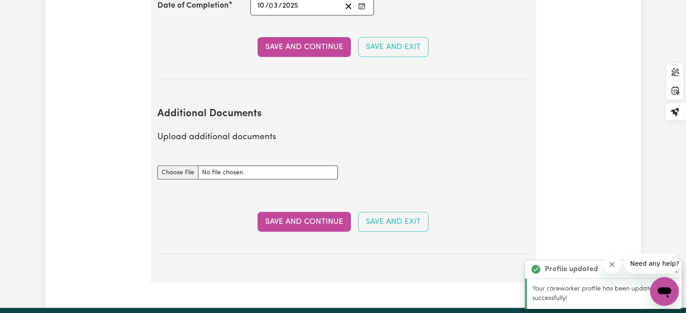
scroll to position [1701, 0]
click at [175, 165] on input "Additional Documents document" at bounding box center [247, 172] width 180 height 14
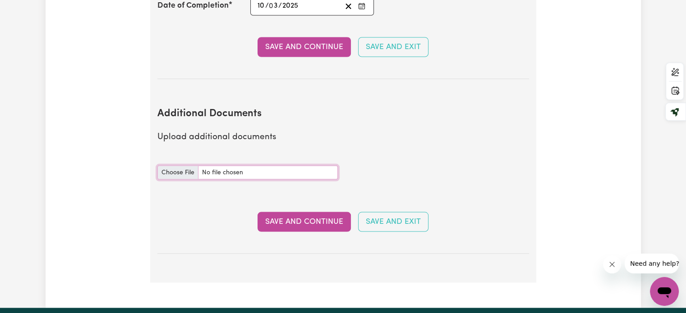
click at [176, 165] on input "Additional Documents document" at bounding box center [247, 172] width 180 height 14
type input "C:\fakepath\Manual_Handling_for_Health_Care_Workers_certificate.pdf"
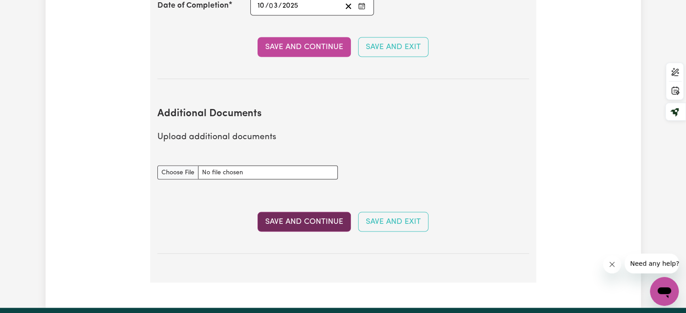
click at [295, 212] on button "Save and Continue" at bounding box center [303, 222] width 93 height 20
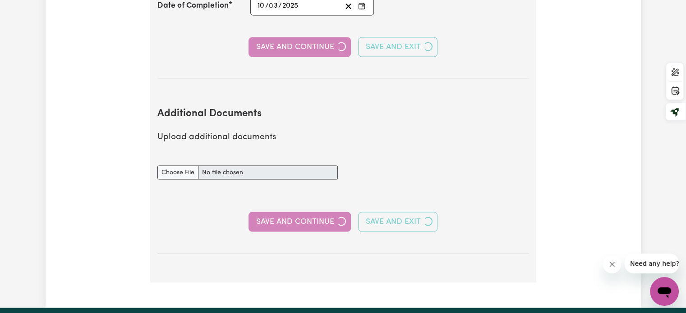
select select "Certificate III (Individual Support)"
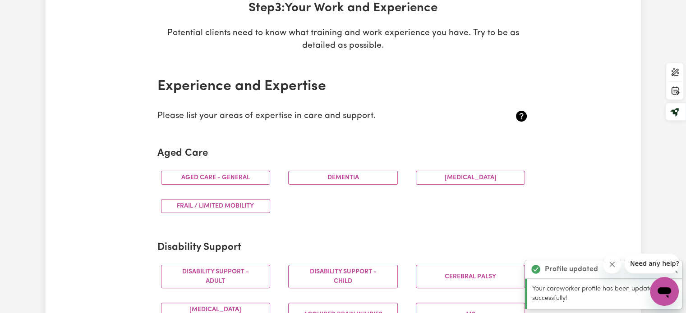
scroll to position [147, 0]
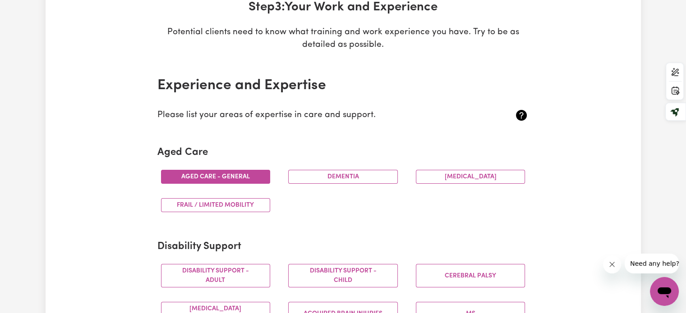
click at [256, 175] on button "Aged care - General" at bounding box center [216, 177] width 110 height 14
click at [235, 203] on button "Frail / limited mobility" at bounding box center [216, 205] width 110 height 14
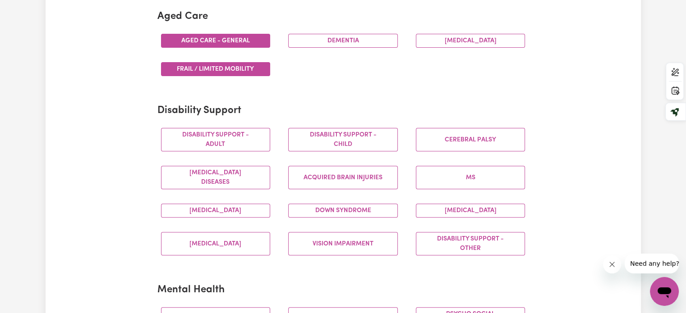
scroll to position [289, 0]
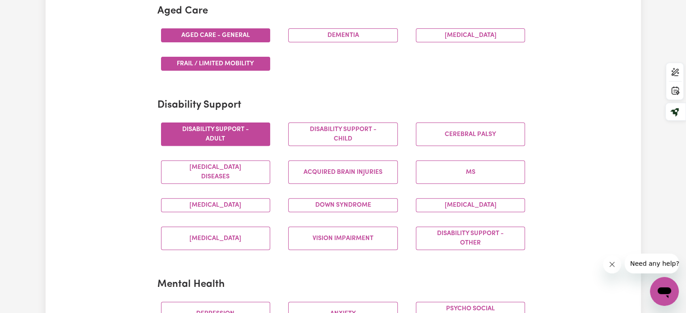
click at [252, 142] on button "Disability support - Adult" at bounding box center [216, 134] width 110 height 23
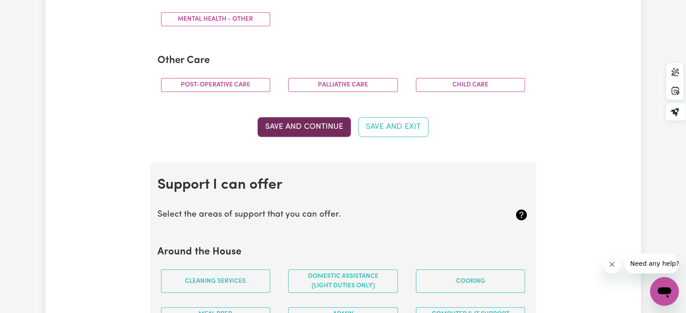
scroll to position [654, 0]
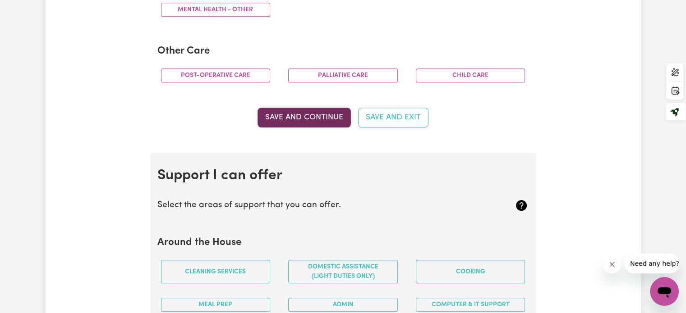
click at [316, 118] on button "Save and Continue" at bounding box center [303, 118] width 93 height 20
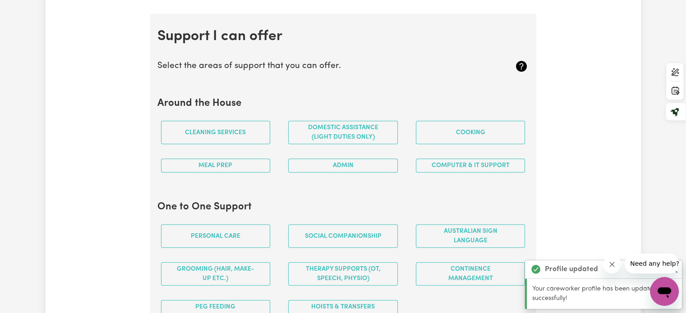
scroll to position [805, 0]
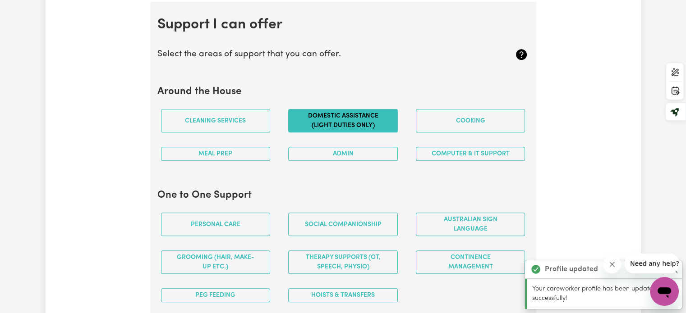
click at [365, 125] on button "Domestic assistance (light duties only)" at bounding box center [343, 120] width 110 height 23
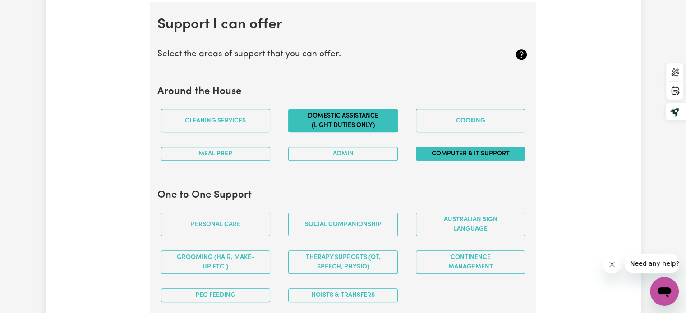
click at [467, 155] on button "Computer & IT Support" at bounding box center [471, 154] width 110 height 14
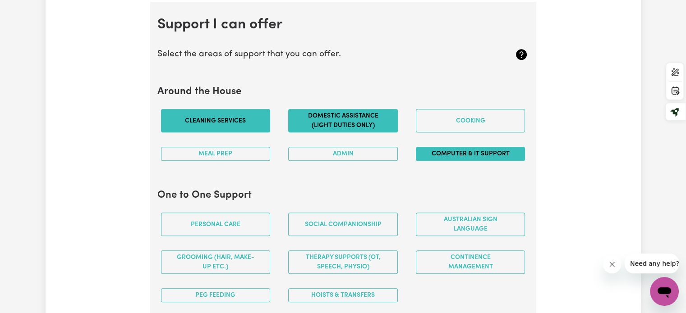
click at [202, 123] on button "Cleaning services" at bounding box center [216, 120] width 110 height 23
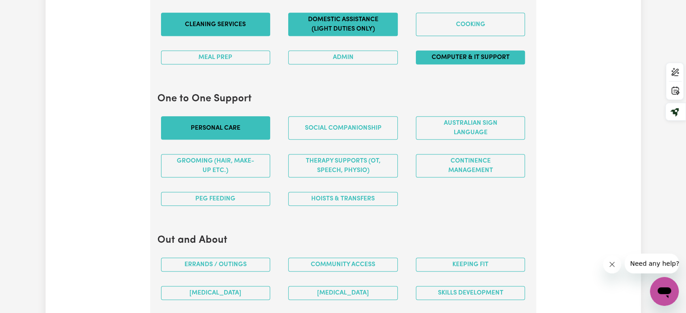
scroll to position [902, 0]
click at [238, 131] on button "Personal care" at bounding box center [216, 127] width 110 height 23
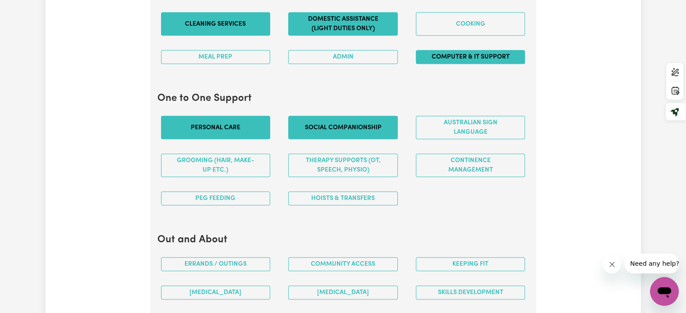
click at [331, 121] on button "Social companionship" at bounding box center [343, 127] width 110 height 23
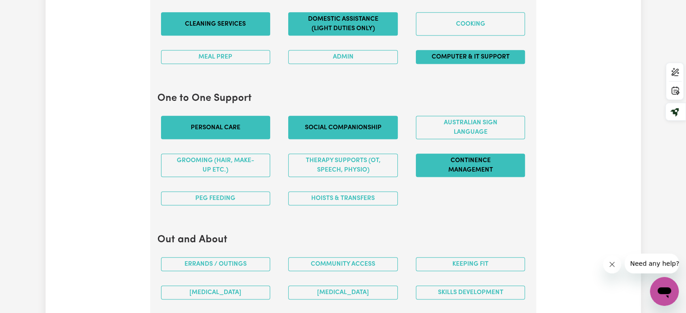
click at [458, 172] on button "Continence management" at bounding box center [471, 165] width 110 height 23
click at [345, 193] on button "Hoists & transfers" at bounding box center [343, 199] width 110 height 14
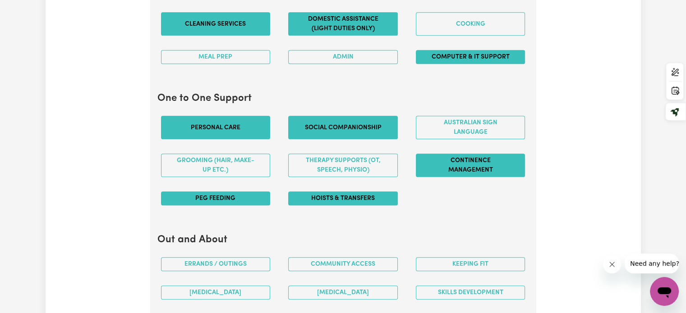
click at [242, 196] on button "PEG feeding" at bounding box center [216, 199] width 110 height 14
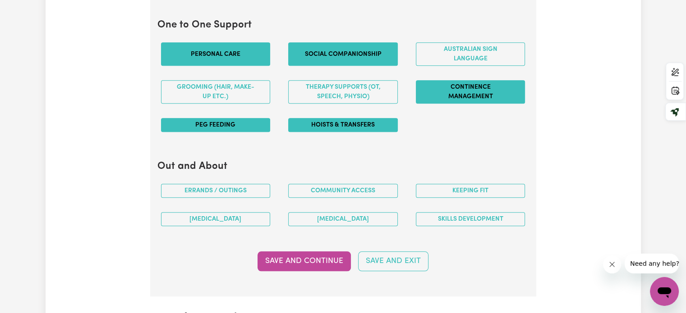
scroll to position [988, 0]
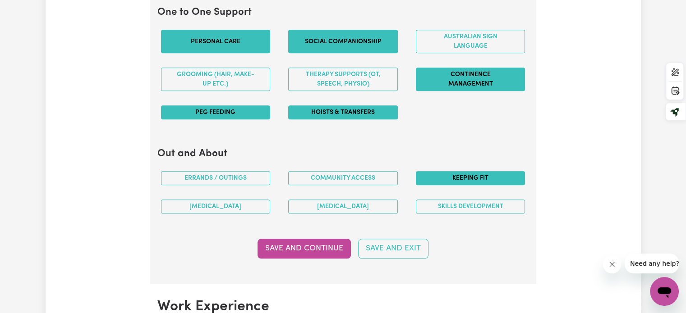
click at [483, 177] on button "Keeping fit" at bounding box center [471, 178] width 110 height 14
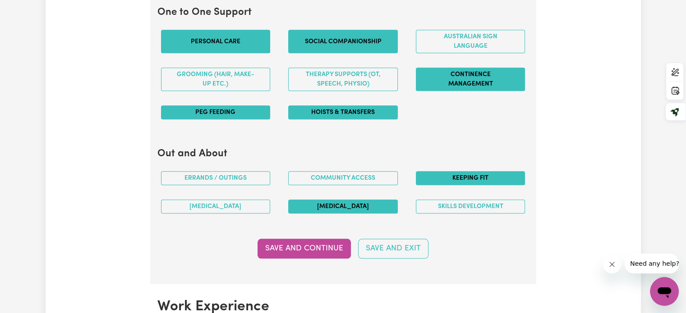
click at [377, 205] on button "[MEDICAL_DATA]" at bounding box center [343, 207] width 110 height 14
click at [447, 200] on button "Skills Development" at bounding box center [471, 207] width 110 height 14
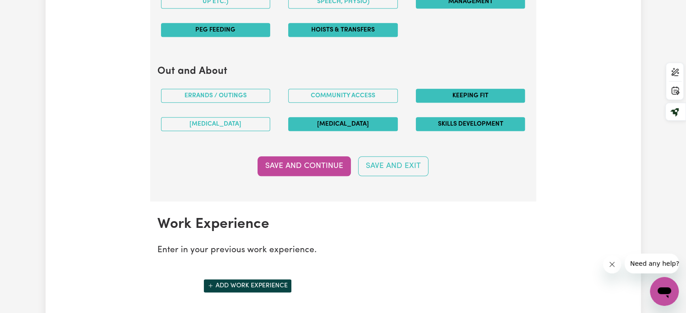
scroll to position [1073, 0]
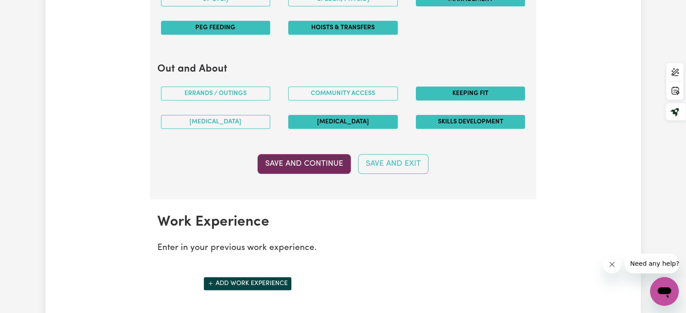
click at [292, 160] on button "Save and Continue" at bounding box center [303, 164] width 93 height 20
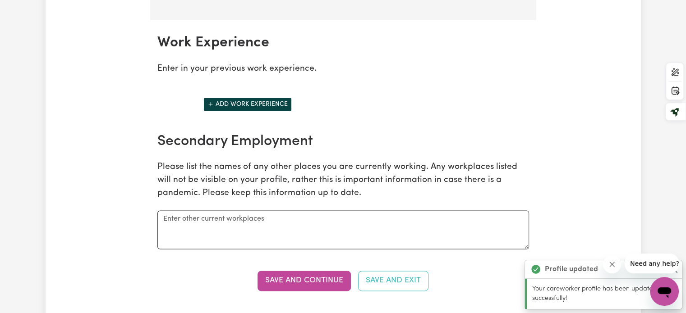
scroll to position [1269, 0]
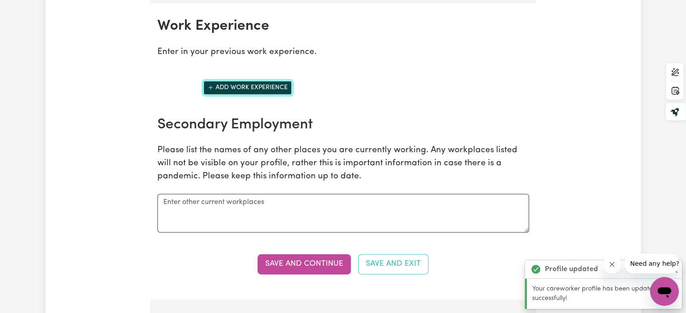
click at [252, 81] on button "Add work experience" at bounding box center [247, 88] width 88 height 14
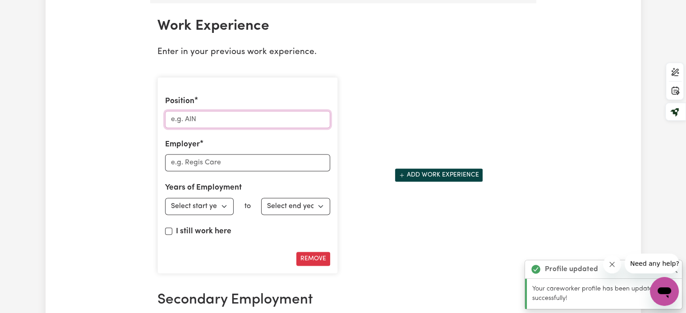
click at [223, 113] on input "Position" at bounding box center [247, 119] width 165 height 17
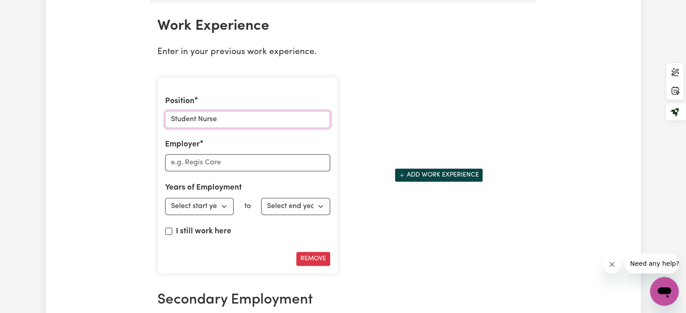
type input "Student Nurse"
click at [199, 161] on input "Employer" at bounding box center [247, 162] width 165 height 17
type input "[PERSON_NAME] Aged Care"
click at [215, 198] on select "Select start year [DATE] 1952 1953 1954 1955 1956 1957 1958 1959 1960 1961 1962…" at bounding box center [199, 206] width 69 height 17
select select "2025"
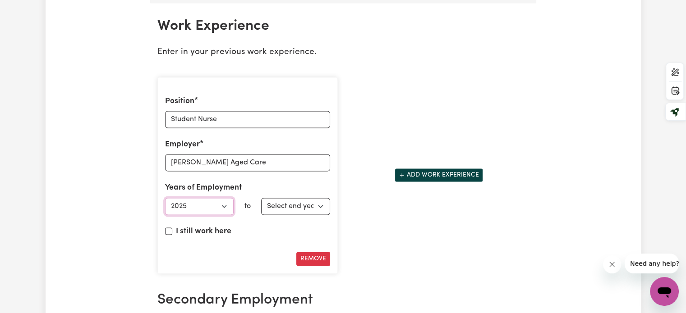
click at [165, 198] on select "Select start year [DATE] 1952 1953 1954 1955 1956 1957 1958 1959 1960 1961 1962…" at bounding box center [199, 206] width 69 height 17
click at [301, 200] on select "Select end year [DATE] 1952 1953 1954 1955 1956 1957 1958 1959 1960 1961 1962 1…" at bounding box center [295, 206] width 69 height 17
click at [289, 198] on select "Select end year [DATE] 1952 1953 1954 1955 1956 1957 1958 1959 1960 1961 1962 1…" at bounding box center [295, 206] width 69 height 17
click at [295, 202] on select "Select end year [DATE] 1952 1953 1954 1955 1956 1957 1958 1959 1960 1961 1962 1…" at bounding box center [295, 206] width 69 height 17
select select "2025"
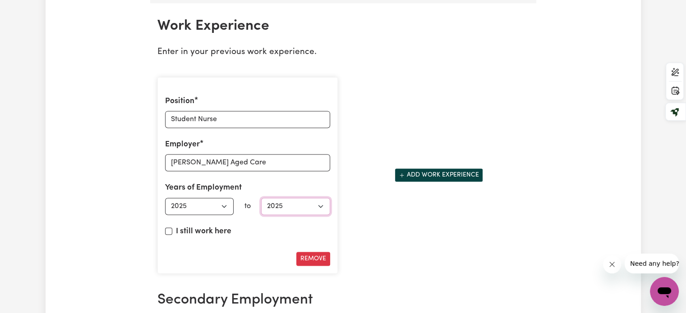
click at [261, 198] on select "Select end year [DATE] 1952 1953 1954 1955 1956 1957 1958 1959 1960 1961 1962 1…" at bounding box center [295, 206] width 69 height 17
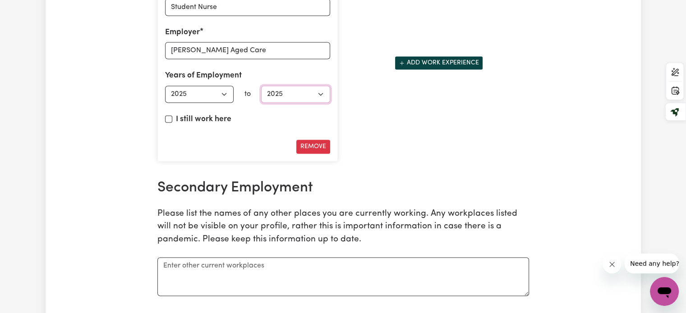
scroll to position [1386, 0]
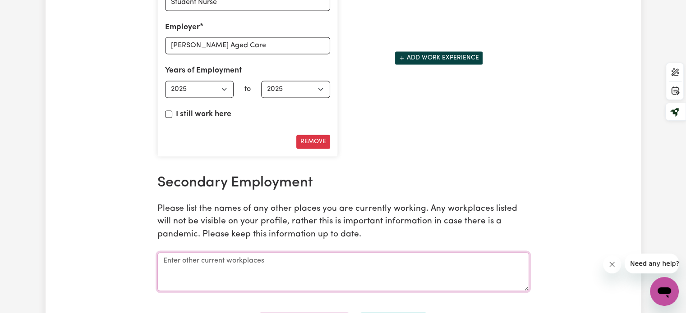
click at [197, 258] on textarea at bounding box center [342, 271] width 371 height 39
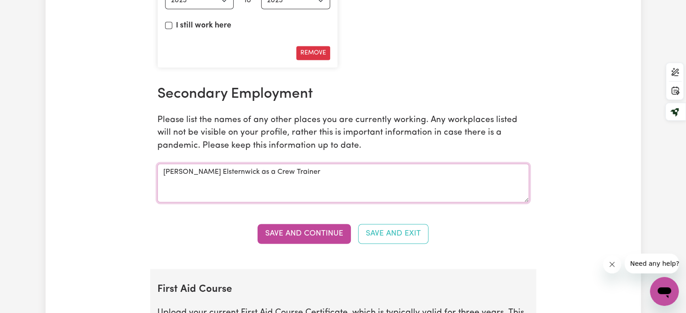
scroll to position [1477, 0]
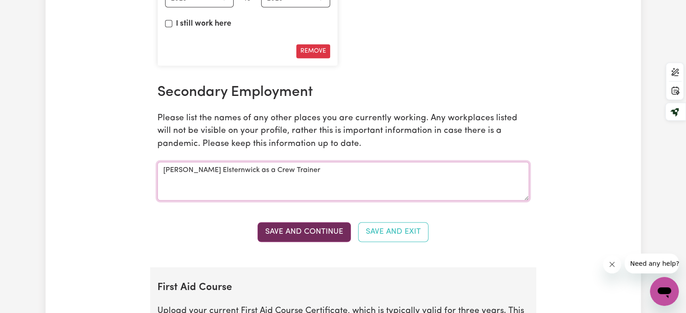
type textarea "[PERSON_NAME] Elsternwick as a Crew Trainer"
click at [291, 232] on button "Save and Continue" at bounding box center [303, 232] width 93 height 20
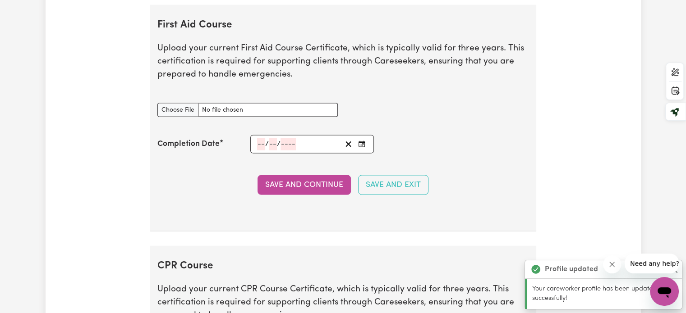
scroll to position [1740, 0]
click at [176, 103] on input "First Aid Course document" at bounding box center [247, 110] width 180 height 14
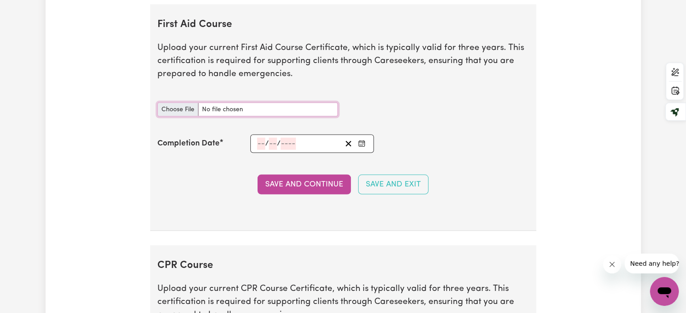
type input "C:\fakepath\IHN2516951.pdf"
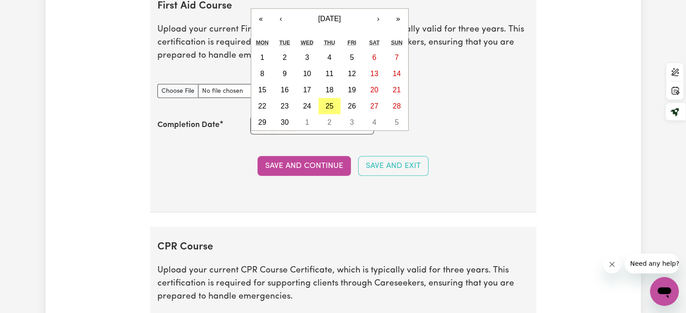
click at [261, 119] on div "/ / « ‹ [DATE] › » Mon Tue Wed Thu Fri Sat Sun 1 2 3 4 5 6 7 8 9 10 11 12 13 14…" at bounding box center [312, 125] width 124 height 18
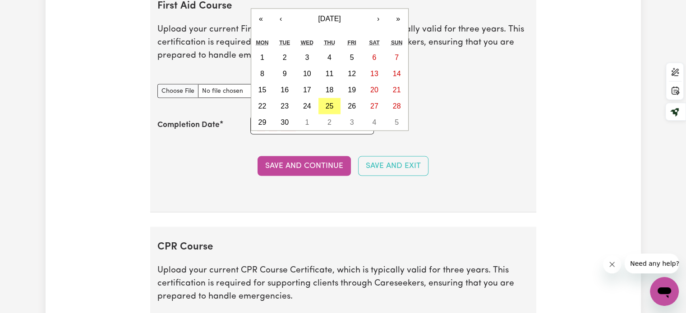
click at [259, 117] on div "/ / « ‹ [DATE] › » Mon Tue Wed Thu Fri Sat Sun 1 2 3 4 5 6 7 8 9 10 11 12 13 14…" at bounding box center [312, 125] width 124 height 18
type input "28"
type input "04"
type input "202"
type input "[DATE]"
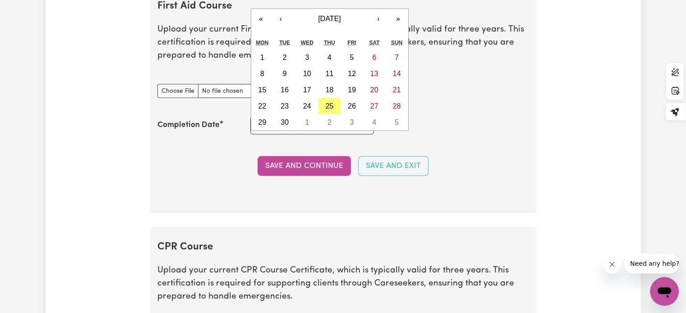
type input "4"
type input "2025"
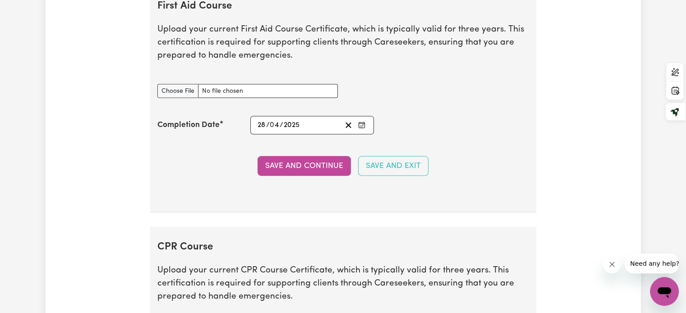
click at [233, 144] on section "First Aid Course Upload your current First Aid Course Certificate, which is typ…" at bounding box center [343, 99] width 386 height 227
click at [293, 160] on button "Save and Continue" at bounding box center [303, 166] width 93 height 20
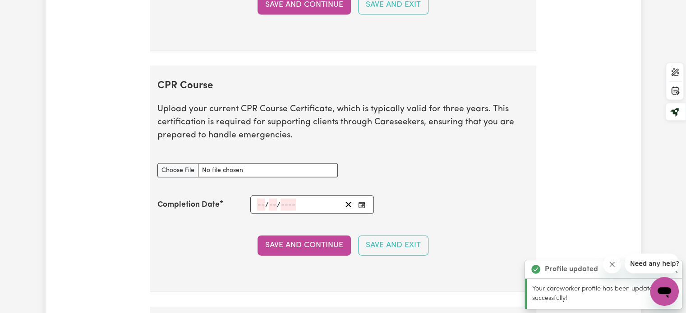
scroll to position [1980, 0]
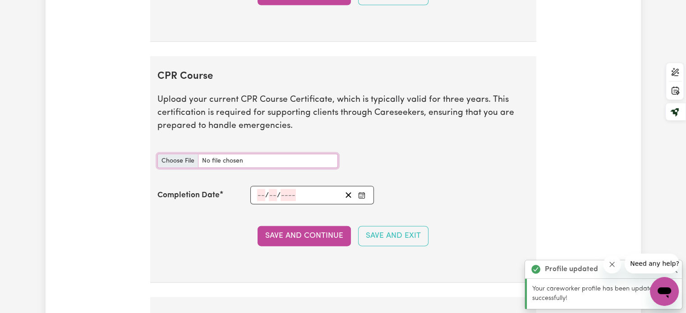
click at [242, 162] on input "CPR Course document" at bounding box center [247, 161] width 180 height 14
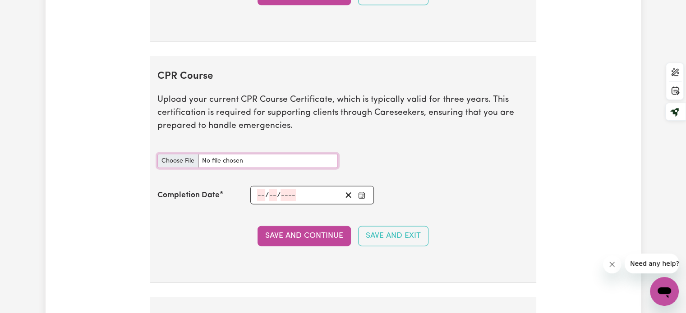
type input "C:\fakepath\IHN2516951.pdf"
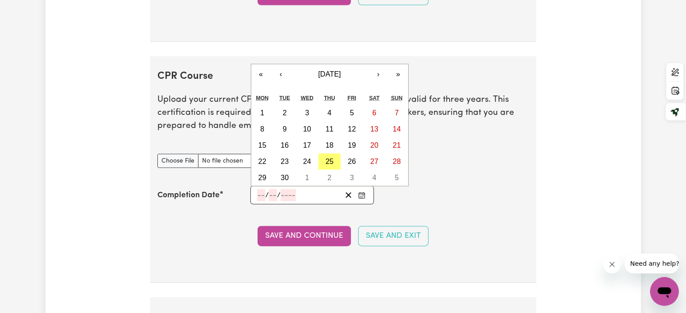
click at [258, 189] on input "number" at bounding box center [261, 195] width 8 height 12
type input "28"
type input "04"
type input "202"
type input "[DATE]"
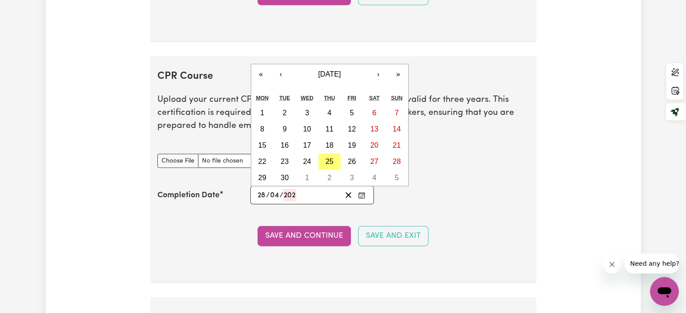
type input "4"
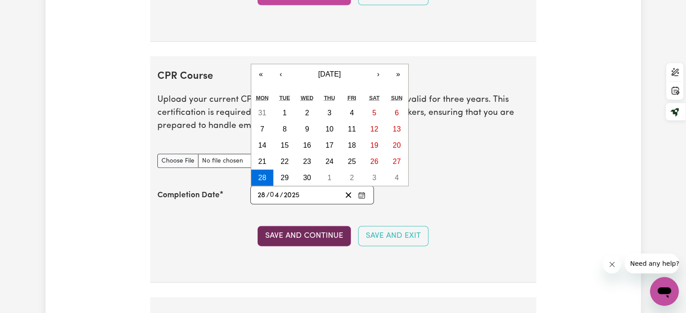
type input "2025"
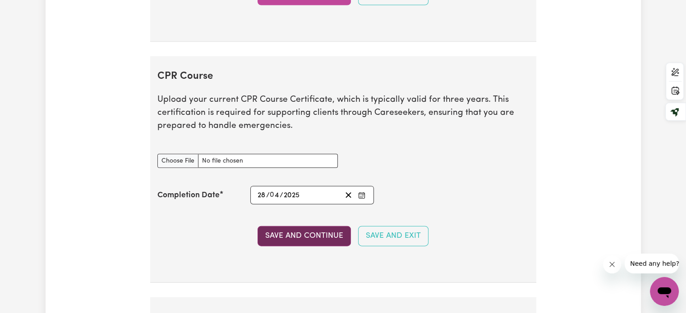
click at [305, 230] on button "Save and Continue" at bounding box center [303, 236] width 93 height 20
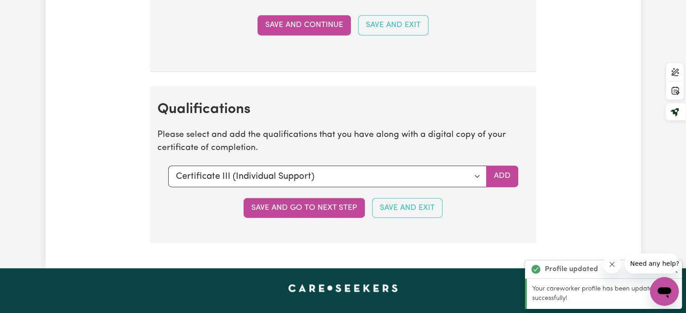
scroll to position [2244, 0]
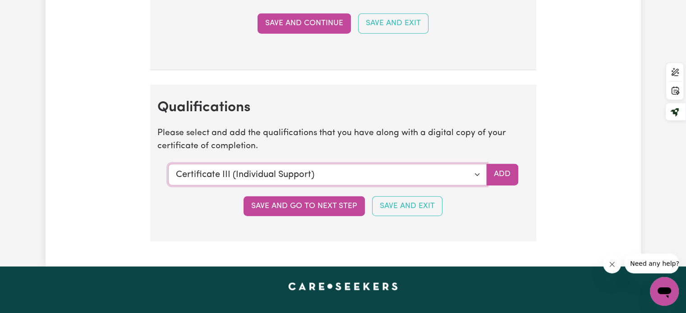
click at [479, 166] on select "Select a qualification to add... Certificate III (Individual Support) Certifica…" at bounding box center [327, 175] width 318 height 22
click at [335, 175] on select "Select a qualification to add... Certificate III (Individual Support) Certifica…" at bounding box center [327, 175] width 318 height 22
select select "Diploma of Nursing"
click at [168, 164] on select "Select a qualification to add... Certificate III (Individual Support) Certifica…" at bounding box center [327, 175] width 318 height 22
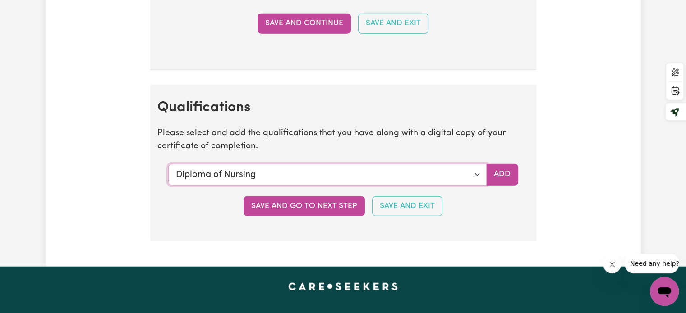
click at [446, 170] on select "Select a qualification to add... Certificate III (Individual Support) Certifica…" at bounding box center [327, 175] width 318 height 22
click at [168, 164] on select "Select a qualification to add... Certificate III (Individual Support) Certifica…" at bounding box center [327, 175] width 318 height 22
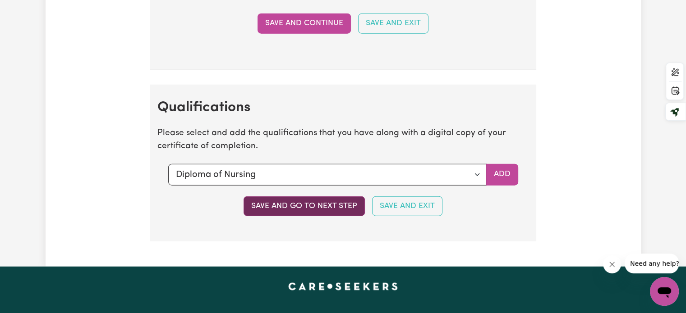
click at [317, 197] on button "Save and go to next step" at bounding box center [303, 207] width 121 height 20
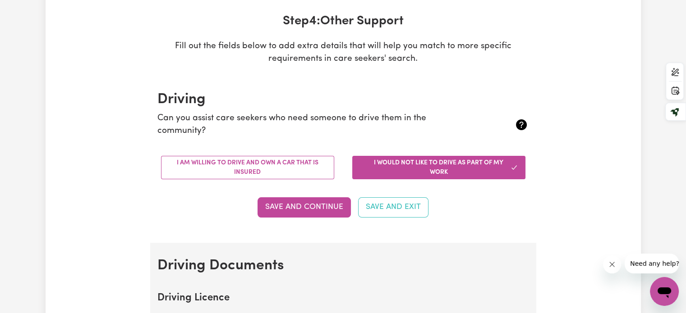
scroll to position [135, 0]
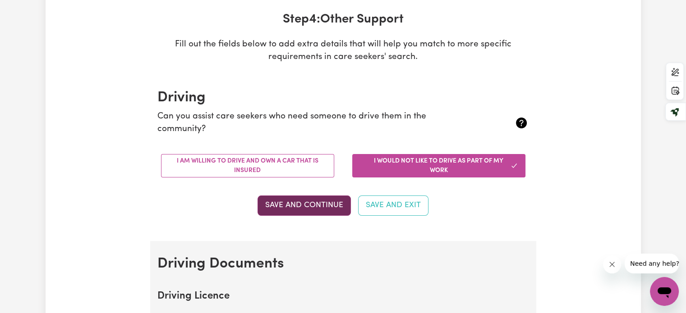
click at [306, 206] on button "Save and Continue" at bounding box center [303, 206] width 93 height 20
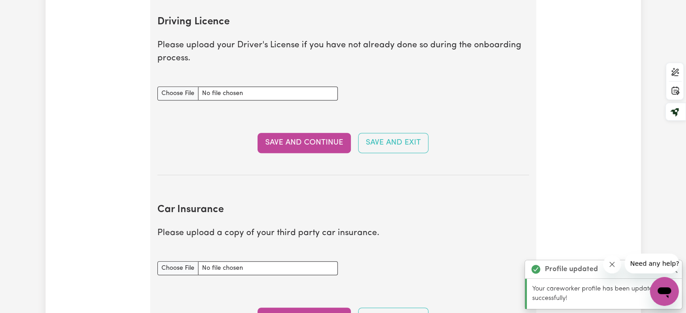
scroll to position [411, 0]
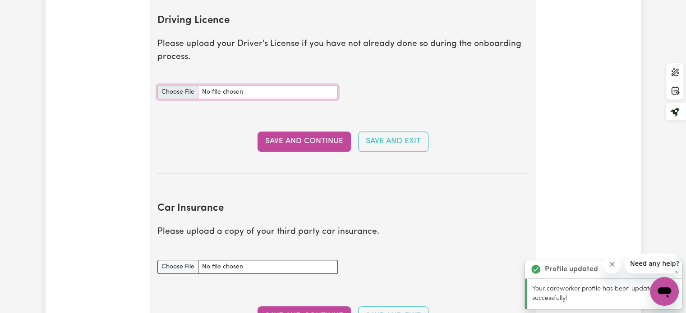
click at [179, 90] on input "Driving Licence document" at bounding box center [247, 92] width 180 height 14
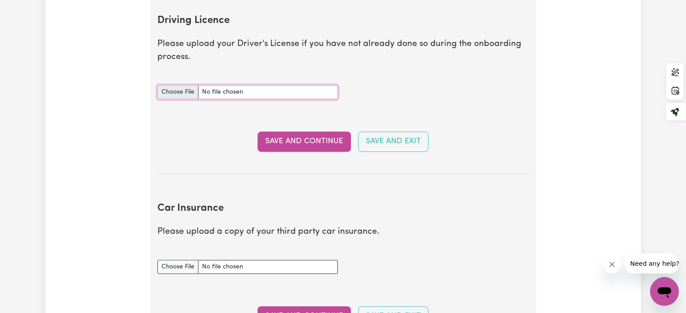
type input "C:\fakepath\Rajvansh_learner_permit_new.pdf"
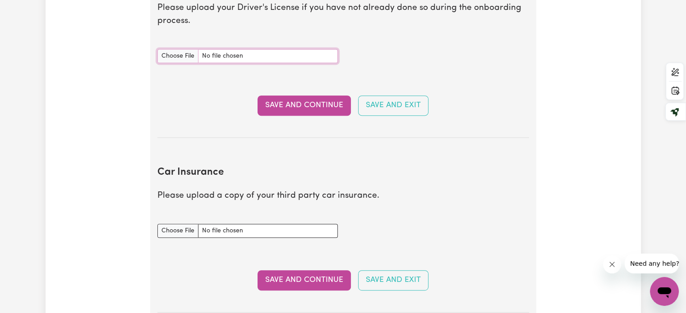
scroll to position [449, 0]
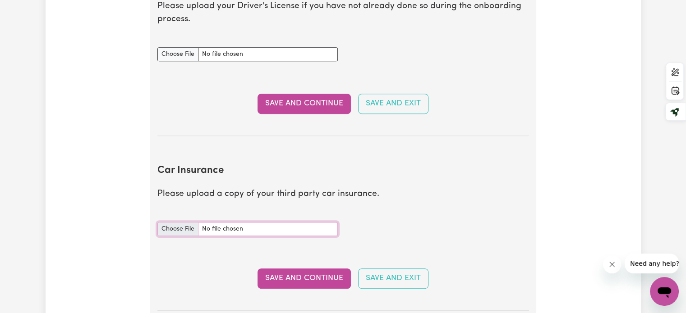
click at [184, 227] on input "Car Insurance document" at bounding box center [247, 229] width 180 height 14
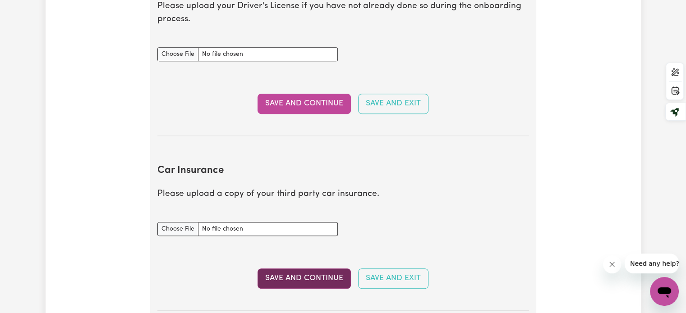
click at [312, 283] on button "Save and Continue" at bounding box center [303, 279] width 93 height 20
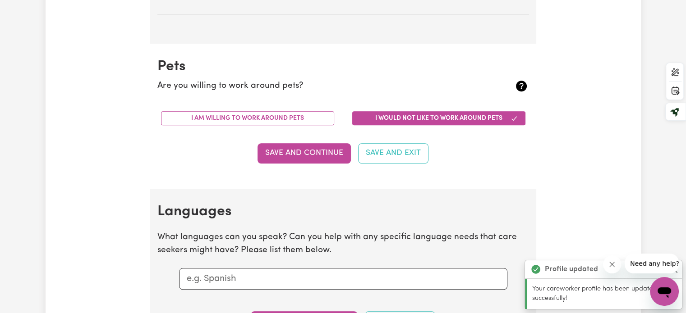
scroll to position [806, 0]
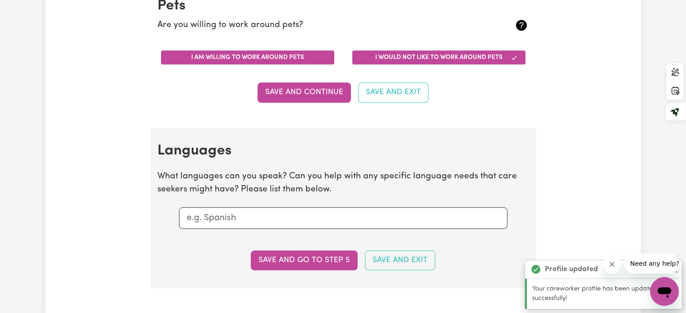
click at [255, 56] on button "I am willing to work around pets" at bounding box center [247, 57] width 173 height 14
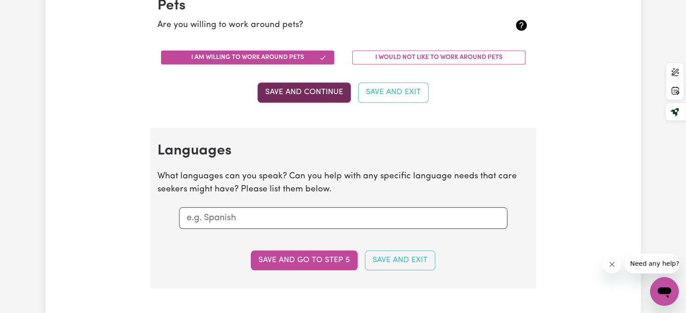
click at [299, 101] on button "Save and Continue" at bounding box center [303, 93] width 93 height 20
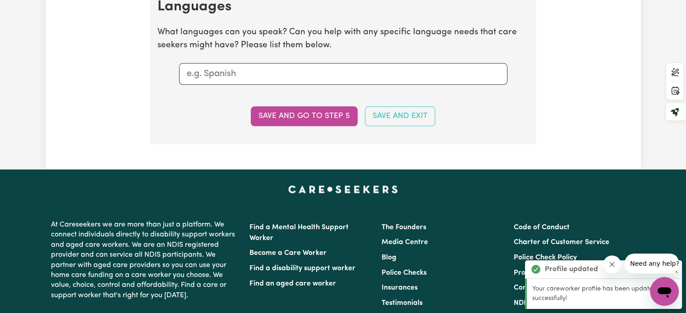
scroll to position [950, 0]
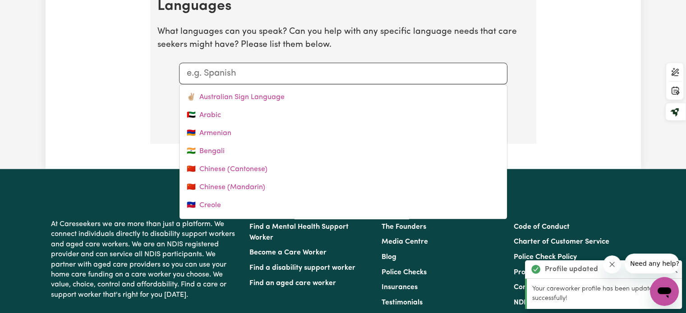
click at [264, 68] on input "text" at bounding box center [343, 74] width 313 height 14
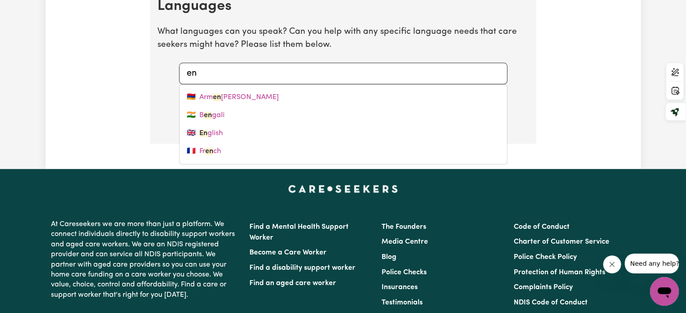
type input "eng"
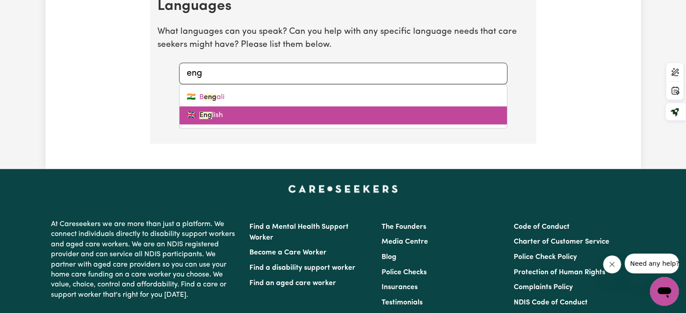
click at [224, 115] on link "🇬🇧 Eng lish" at bounding box center [342, 115] width 327 height 18
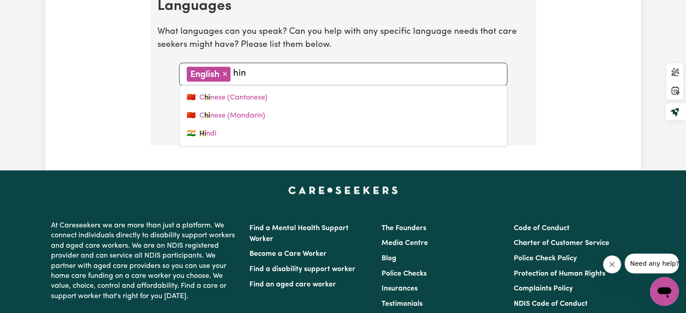
type input "hind"
type input "hindi"
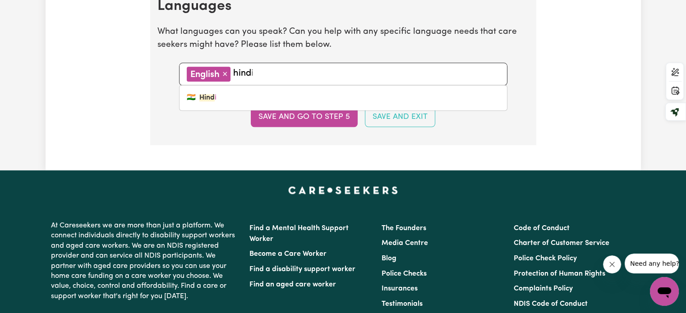
type input "hindi"
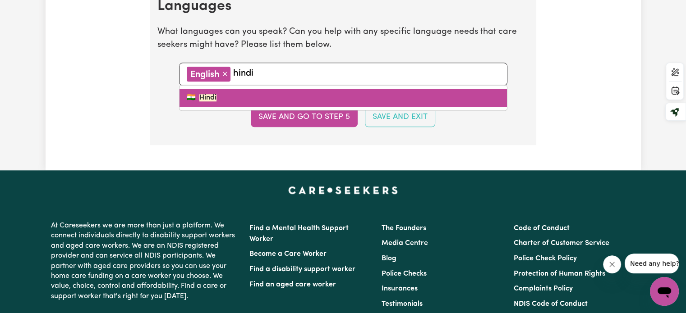
click at [218, 95] on link "🇮🇳 Hindi" at bounding box center [342, 98] width 327 height 18
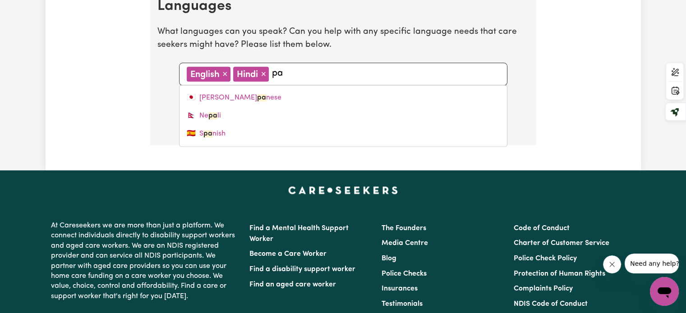
type input "p"
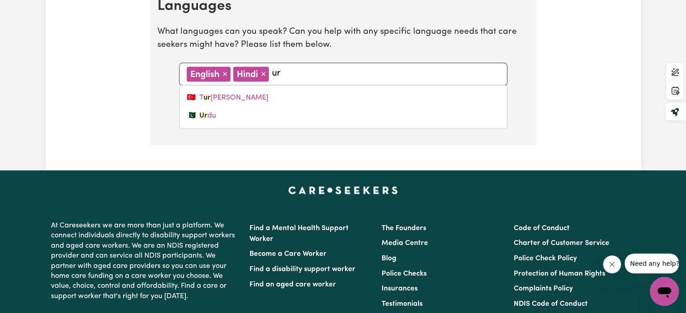
type input "urd"
type input "urdu"
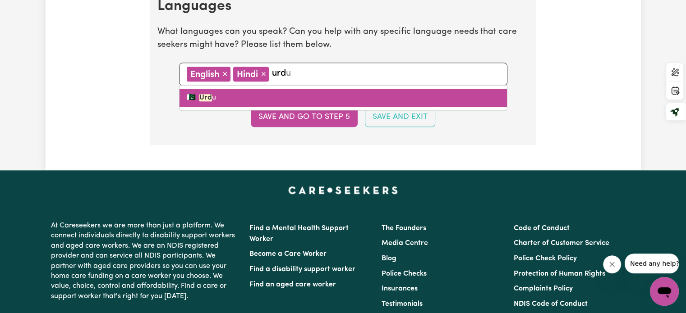
click at [201, 94] on mark "Urd" at bounding box center [205, 97] width 13 height 7
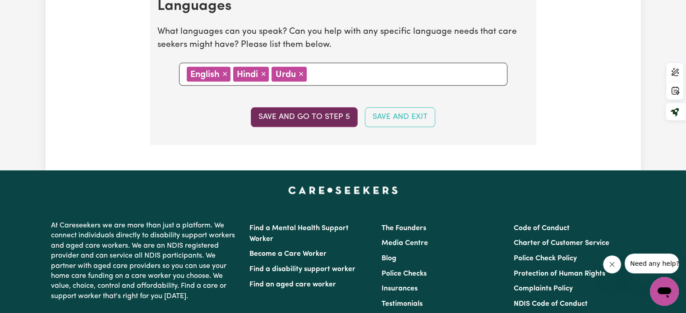
click at [287, 114] on button "Save and go to step 5" at bounding box center [304, 117] width 107 height 20
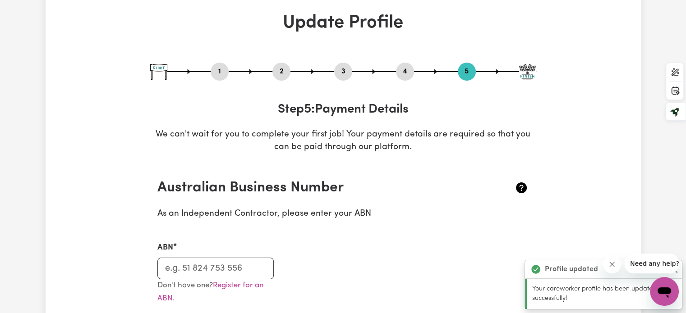
scroll to position [45, 0]
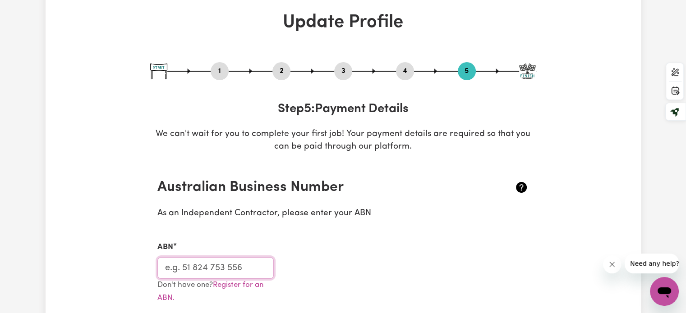
click at [197, 271] on input "ABN" at bounding box center [215, 268] width 117 height 22
paste input "62278052562"
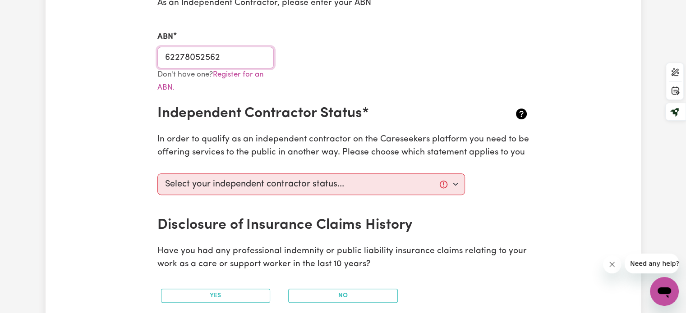
scroll to position [256, 0]
type input "62278052562"
click at [258, 189] on select "Select your independent contractor status... I am providing services through an…" at bounding box center [311, 184] width 308 height 22
select select "I am working in another industry"
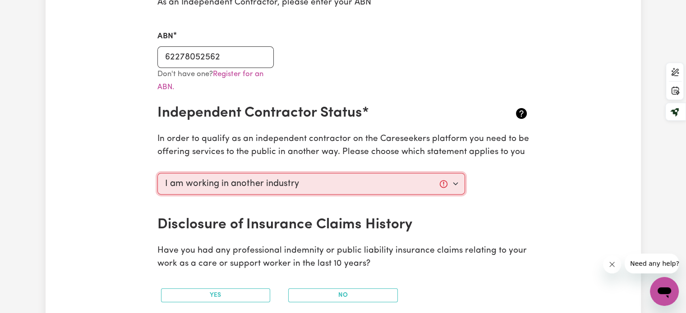
click at [157, 173] on select "Select your independent contractor status... I am providing services through an…" at bounding box center [311, 184] width 308 height 22
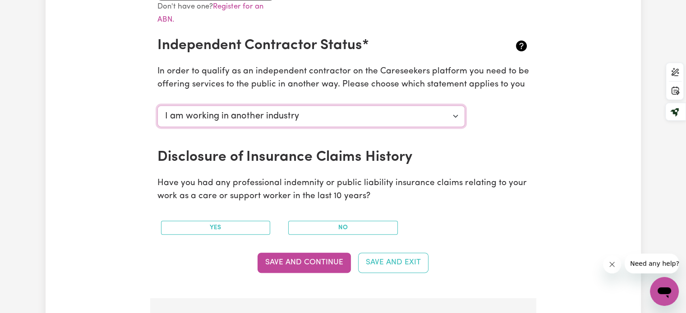
scroll to position [324, 0]
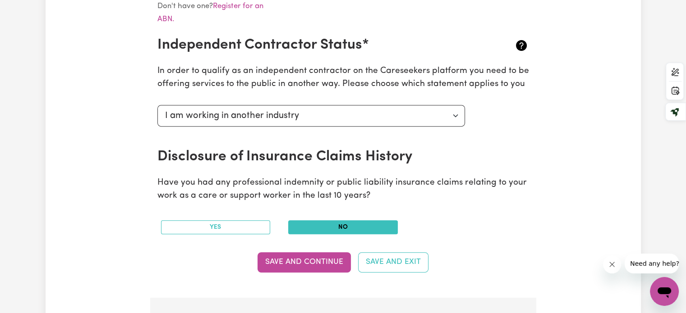
click at [339, 225] on button "No" at bounding box center [343, 227] width 110 height 14
click at [308, 271] on button "Save and Continue" at bounding box center [303, 262] width 93 height 20
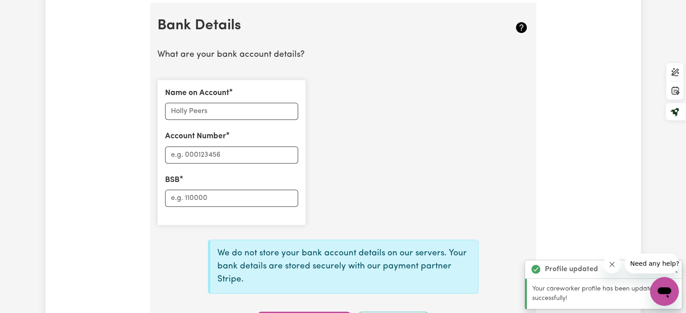
scroll to position [621, 0]
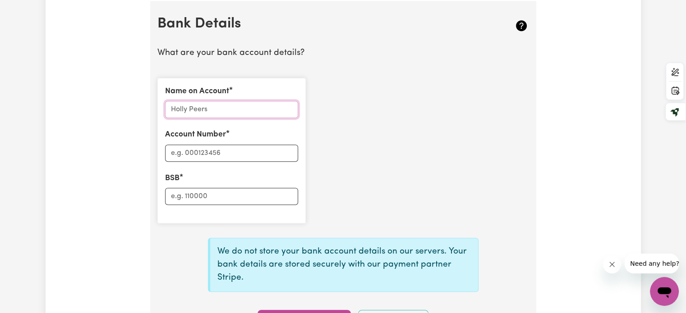
click at [232, 108] on input "Name on Account" at bounding box center [231, 109] width 133 height 17
type input "[PERSON_NAME]"
click at [217, 152] on input "Account Number" at bounding box center [231, 153] width 133 height 17
type input "819302"
click at [212, 203] on input "BSB" at bounding box center [231, 196] width 133 height 17
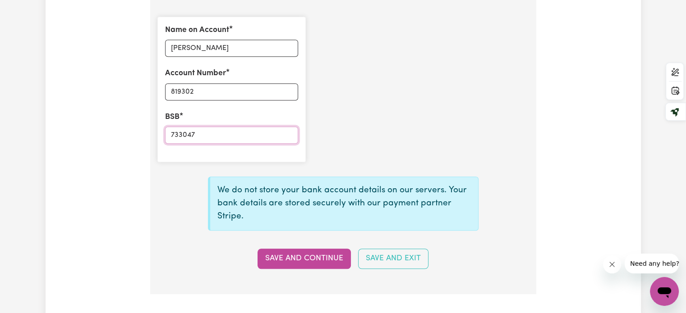
scroll to position [687, 0]
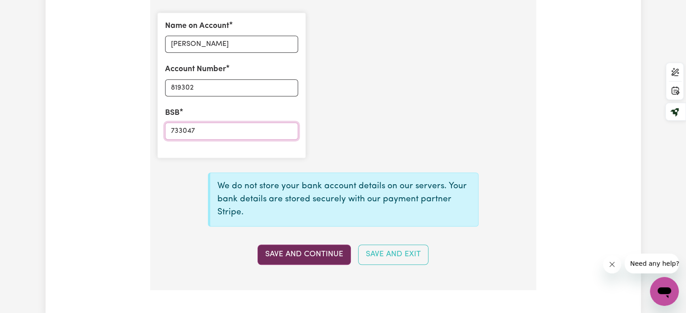
type input "733047"
click at [303, 257] on button "Save and Continue" at bounding box center [303, 255] width 93 height 20
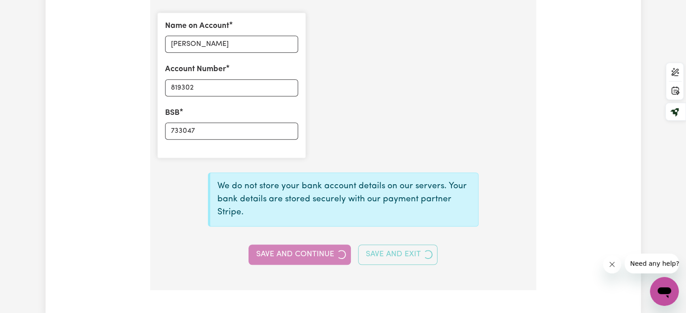
type input "****9302"
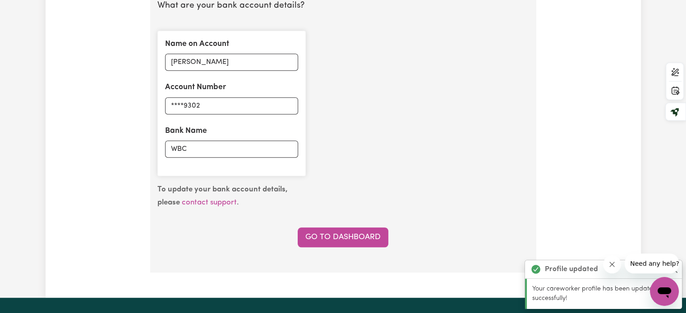
scroll to position [668, 0]
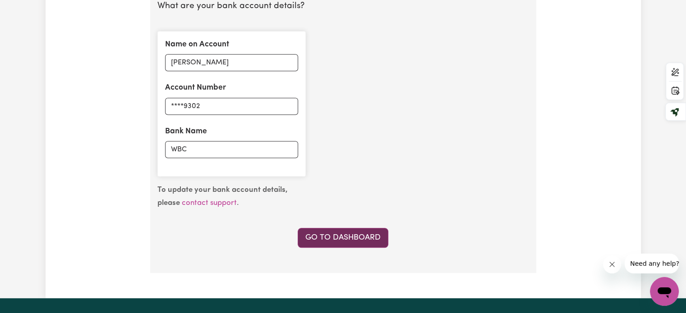
click at [337, 239] on link "Go to Dashboard" at bounding box center [343, 238] width 91 height 20
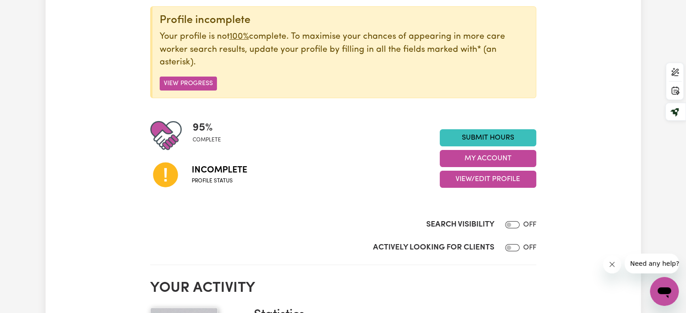
scroll to position [113, 0]
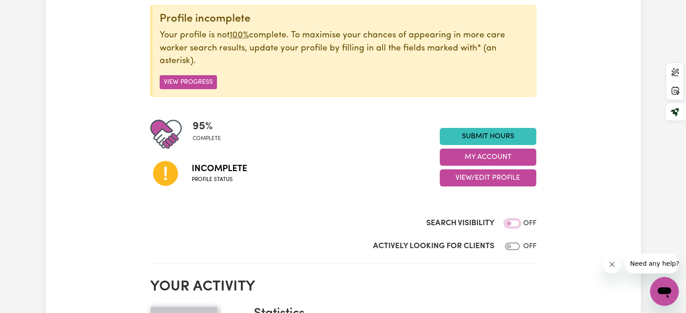
click at [514, 221] on input "Search Visibility" at bounding box center [512, 223] width 14 height 7
checkbox input "true"
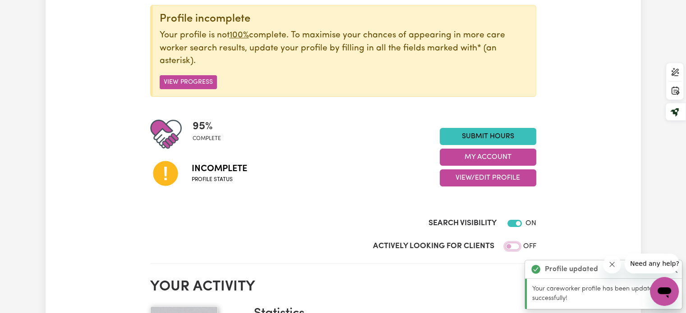
click at [506, 247] on input "Actively Looking for Clients" at bounding box center [512, 246] width 14 height 7
checkbox input "true"
click at [612, 266] on icon "Close message from company" at bounding box center [611, 264] width 7 height 7
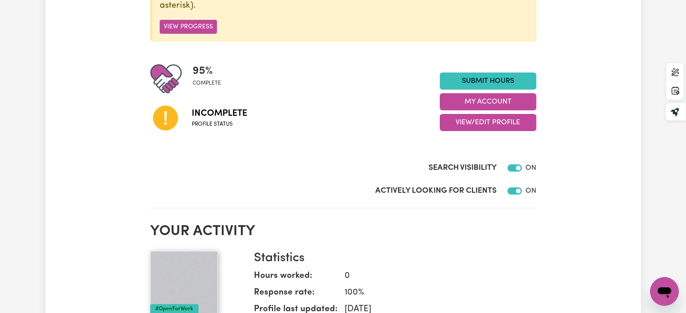
scroll to position [167, 0]
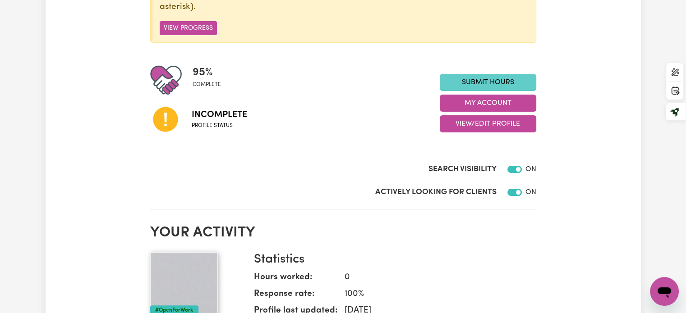
click at [496, 86] on link "Submit Hours" at bounding box center [488, 82] width 96 height 17
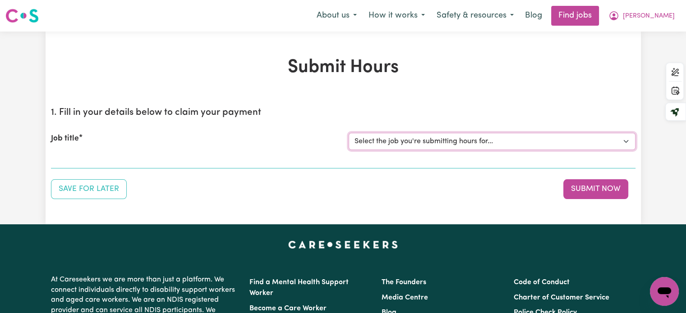
click at [477, 140] on select "Select the job you're submitting hours for..." at bounding box center [491, 141] width 287 height 17
click at [448, 145] on select "Select the job you're submitting hours for..." at bounding box center [491, 141] width 287 height 17
click at [628, 144] on select "Select the job you're submitting hours for..." at bounding box center [491, 141] width 287 height 17
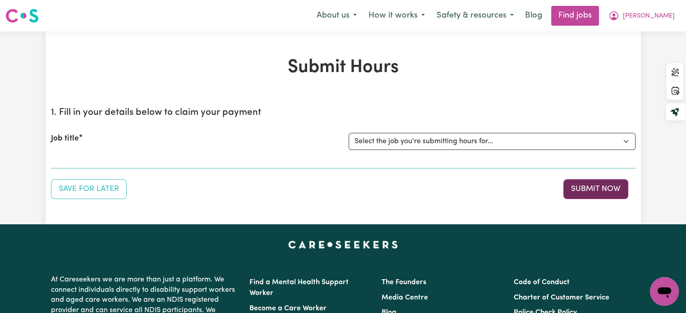
click at [610, 187] on button "Submit Now" at bounding box center [595, 189] width 65 height 20
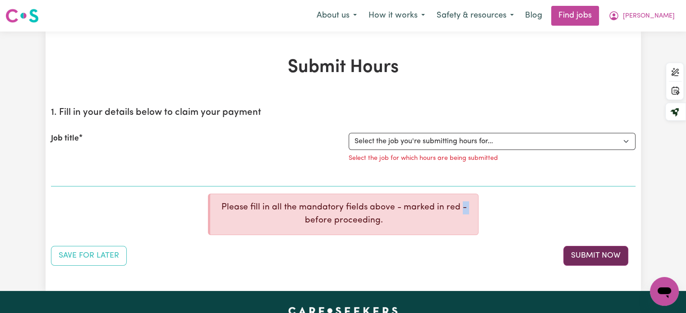
click at [610, 187] on div "1. Fill in your details below to claim your payment Job title Select the job yo…" at bounding box center [343, 183] width 584 height 166
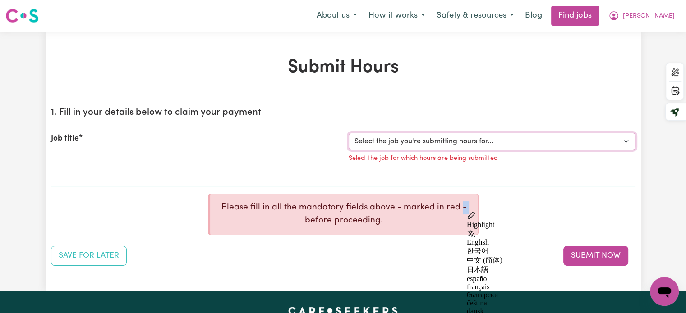
click at [484, 143] on select "Select the job you're submitting hours for..." at bounding box center [491, 141] width 287 height 17
click at [95, 251] on button "Save for Later" at bounding box center [89, 256] width 76 height 20
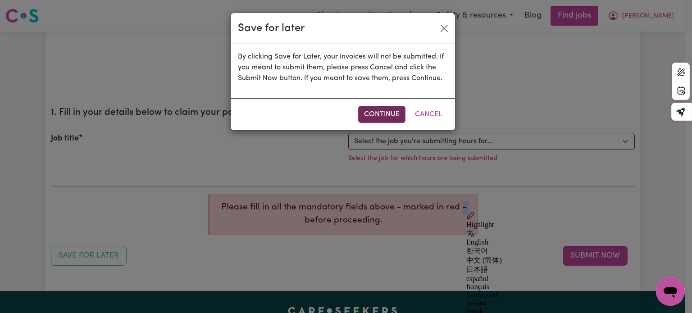
click at [395, 118] on button "Continue" at bounding box center [381, 114] width 47 height 17
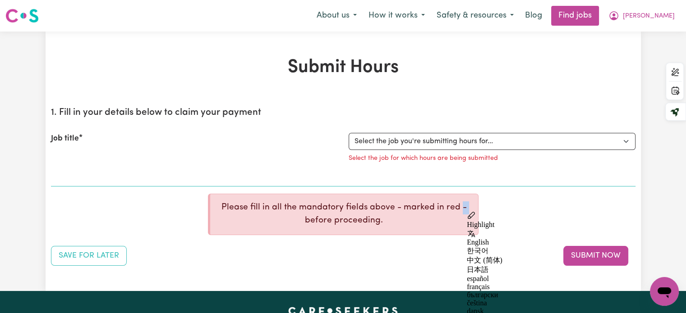
click at [543, 187] on div "1. Fill in your details below to claim your payment Job title Select the job yo…" at bounding box center [343, 183] width 584 height 166
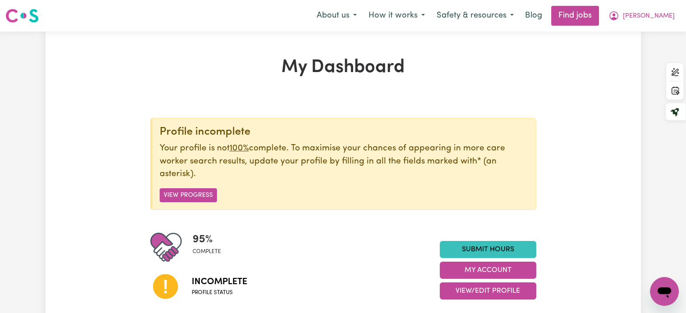
scroll to position [0, 0]
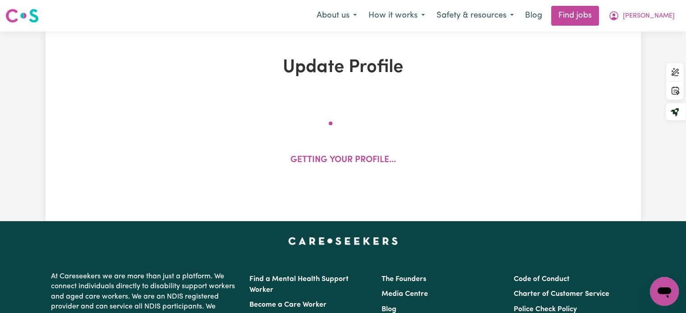
select select "[DEMOGRAPHIC_DATA]"
select select "Student Visa"
select select "Studying a healthcare related degree or qualification"
select select "38"
select select "50"
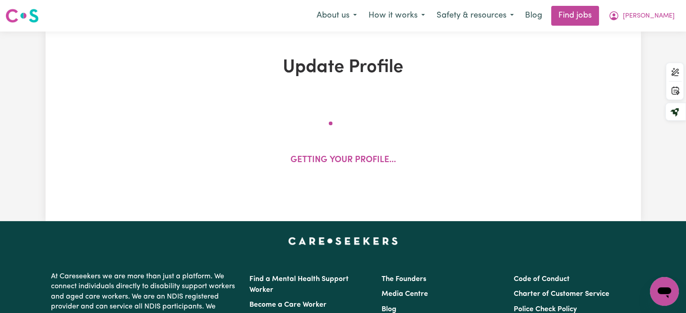
select select "50"
select select "80"
